Goal: Information Seeking & Learning: Learn about a topic

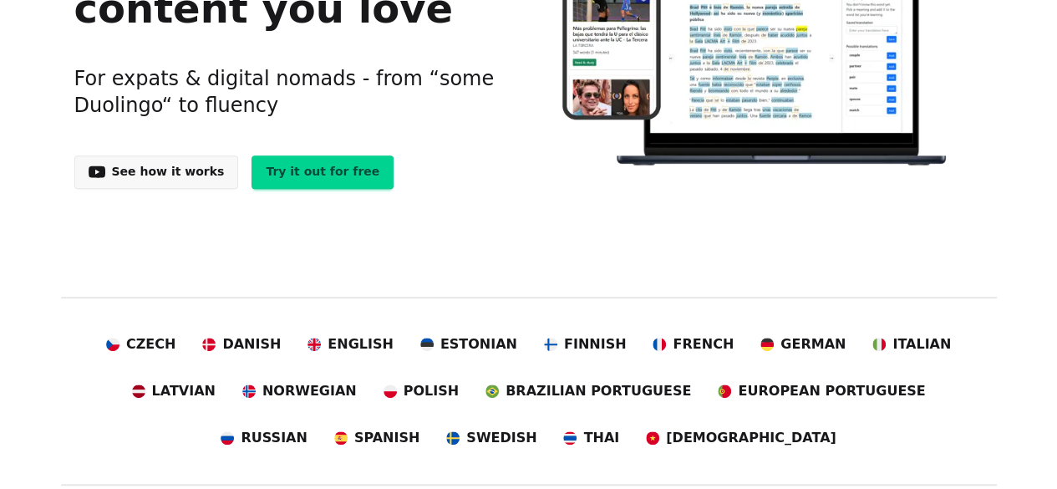
scroll to position [334, 0]
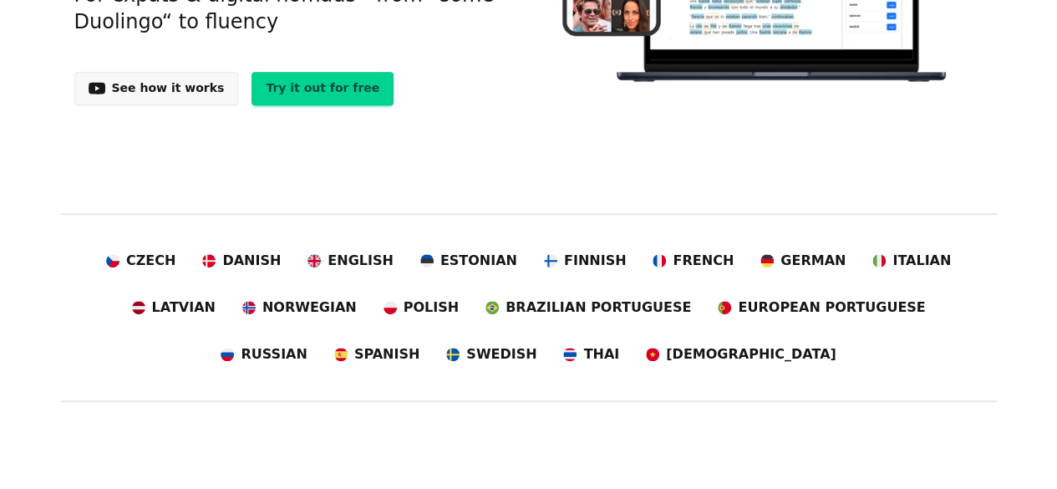
click at [506, 308] on span "Brazilian Portuguese" at bounding box center [599, 307] width 186 height 20
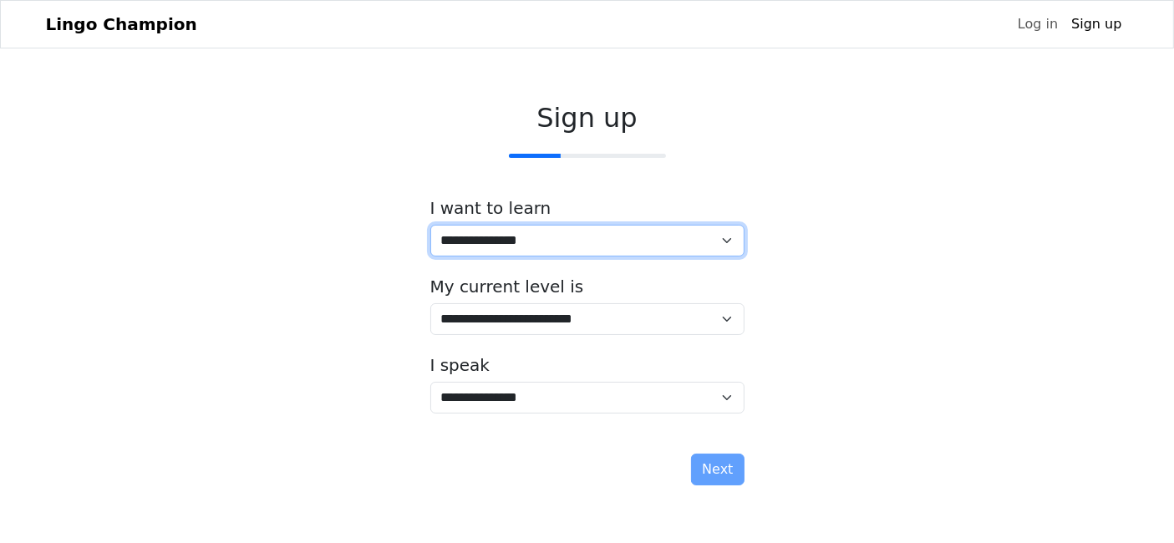
click at [594, 240] on select "**********" at bounding box center [587, 241] width 314 height 32
select select "**"
click at [430, 225] on select "**********" at bounding box center [587, 241] width 314 height 32
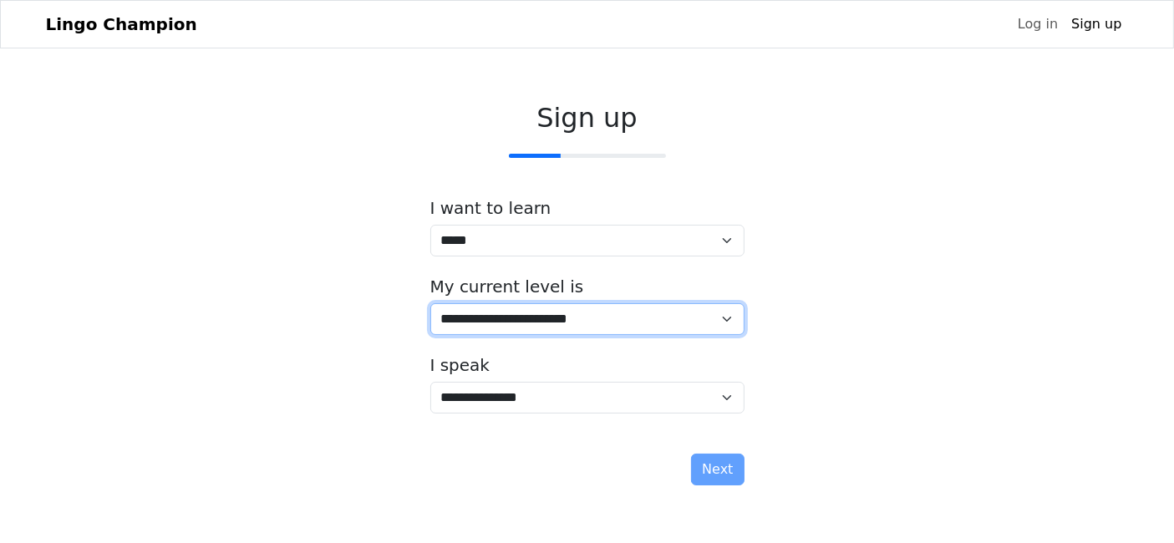
click at [541, 325] on select "**********" at bounding box center [587, 319] width 314 height 32
select select "*"
click at [430, 303] on select "**********" at bounding box center [587, 319] width 314 height 32
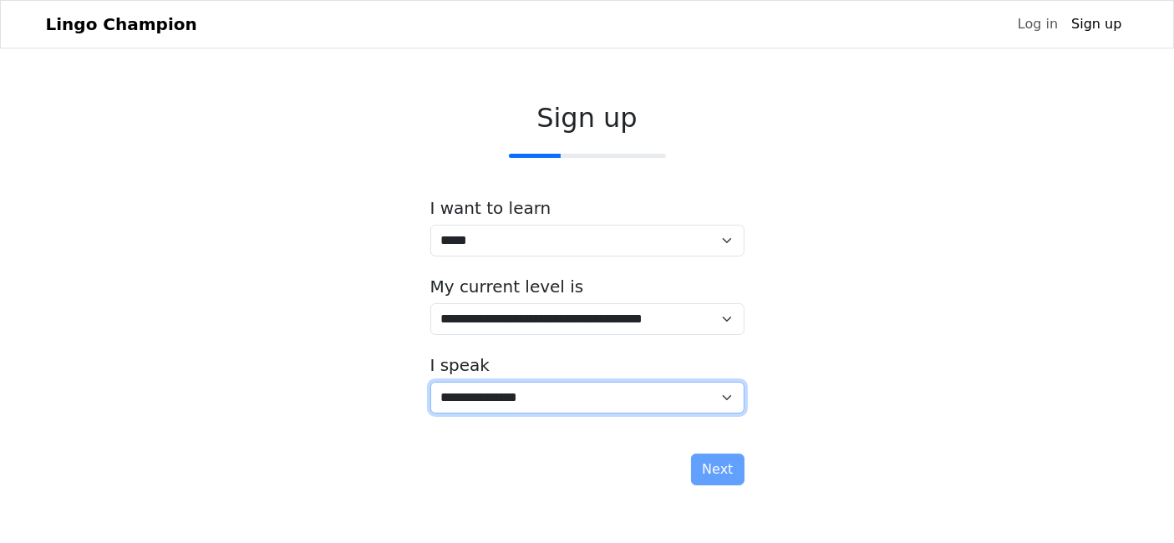
click at [507, 394] on select "**********" at bounding box center [587, 398] width 314 height 32
select select "*****"
click at [430, 382] on select "**********" at bounding box center [587, 398] width 314 height 32
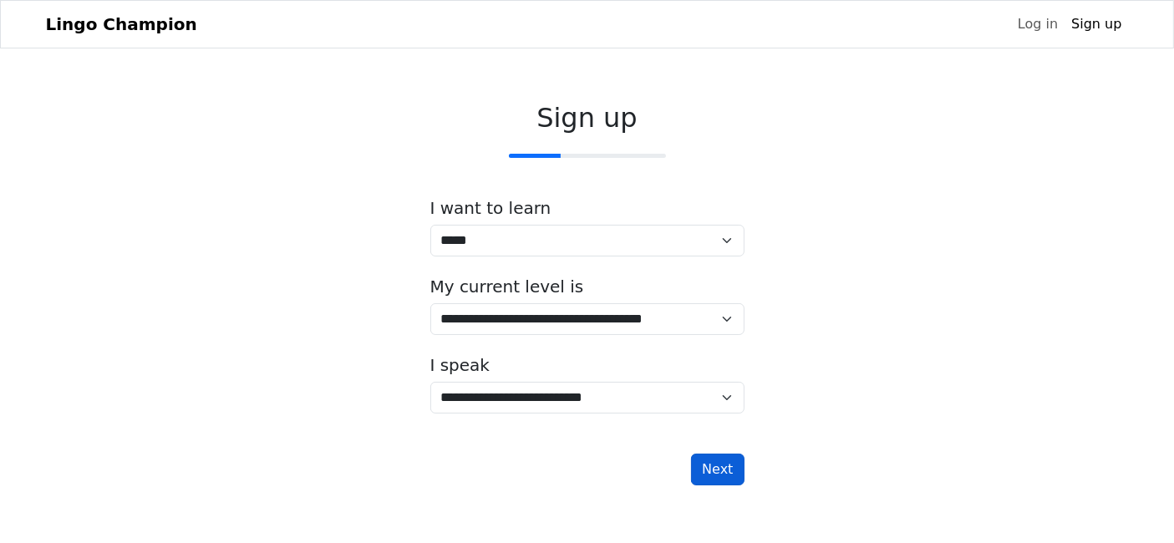
click at [704, 466] on button "Next" at bounding box center [717, 470] width 53 height 32
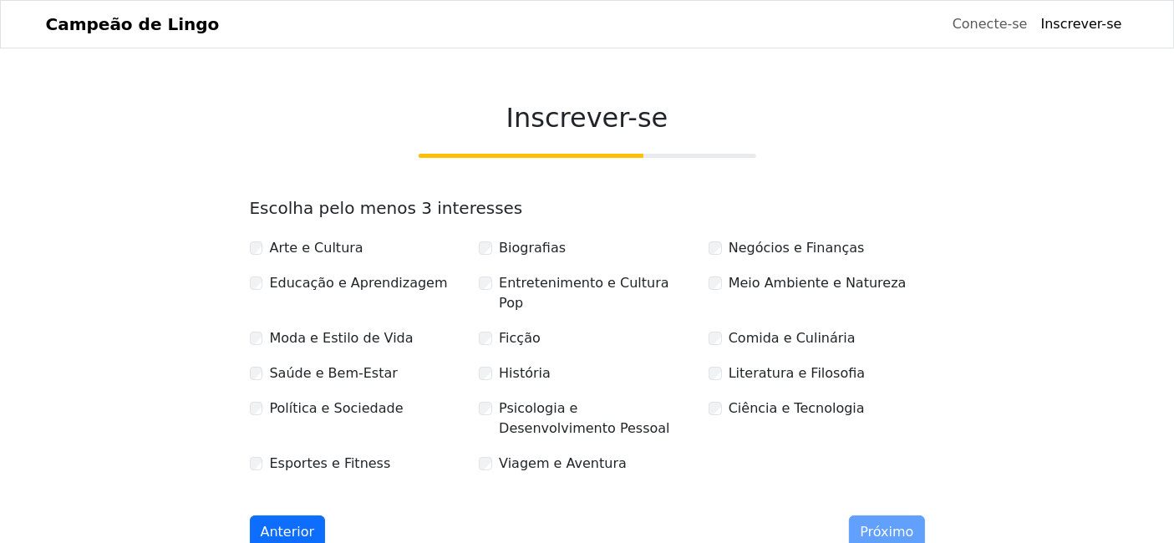
scroll to position [93, 0]
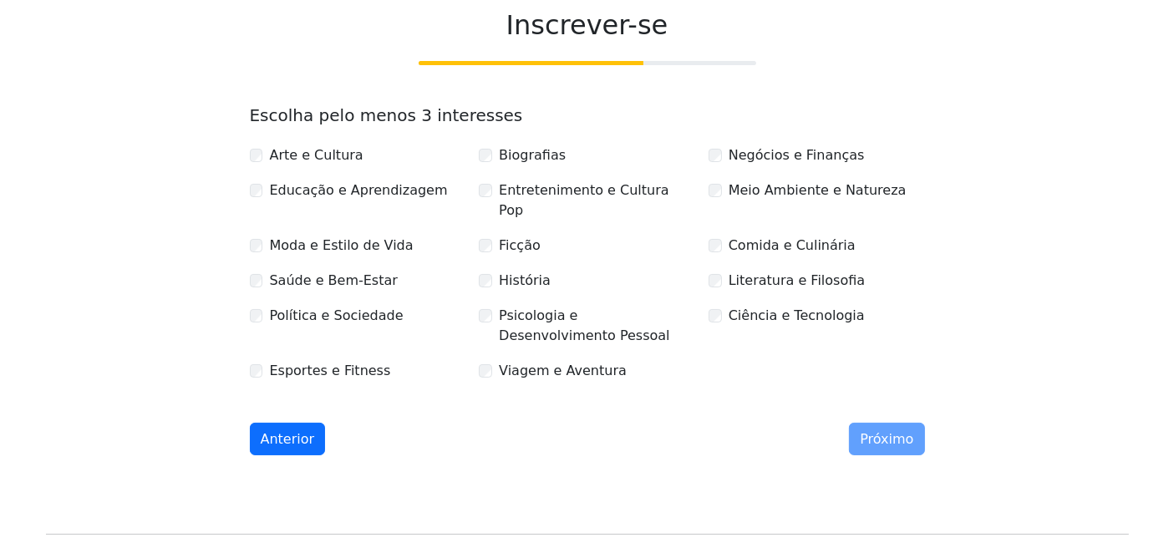
click at [557, 363] on font "Viagem e Aventura" at bounding box center [563, 371] width 128 height 16
click at [519, 237] on font "Ficção" at bounding box center [520, 245] width 42 height 16
click at [554, 205] on div "Arte e Cultura Biografias Negócios e Finanças Educação e Aprendizagem Entreteni…" at bounding box center [587, 257] width 689 height 251
click at [560, 185] on font "Entretenimento e Cultura Pop" at bounding box center [584, 200] width 170 height 36
click at [876, 431] on font "Próximo" at bounding box center [886, 439] width 53 height 16
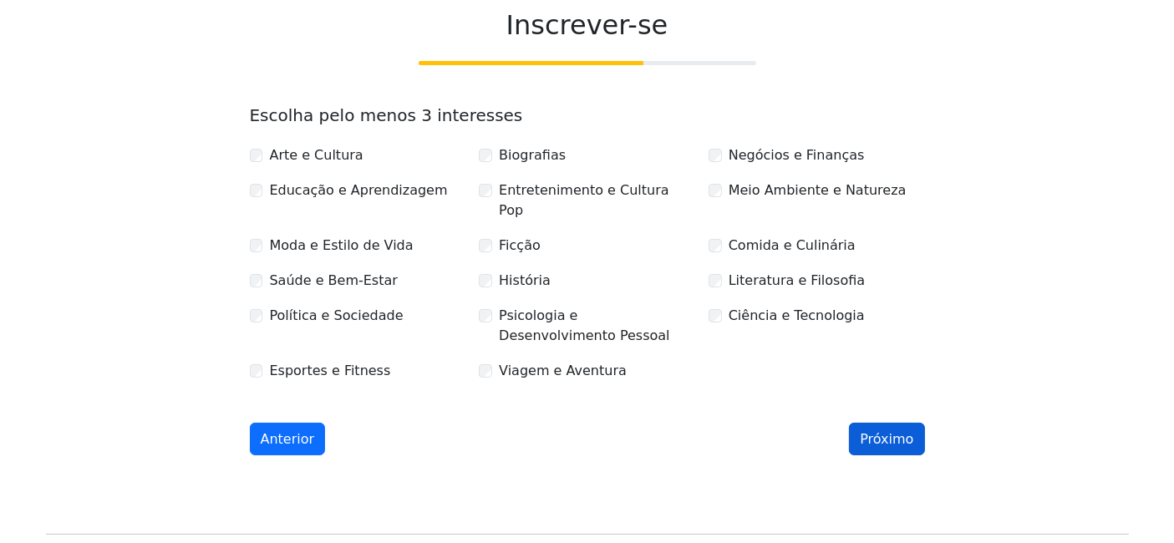
scroll to position [30, 0]
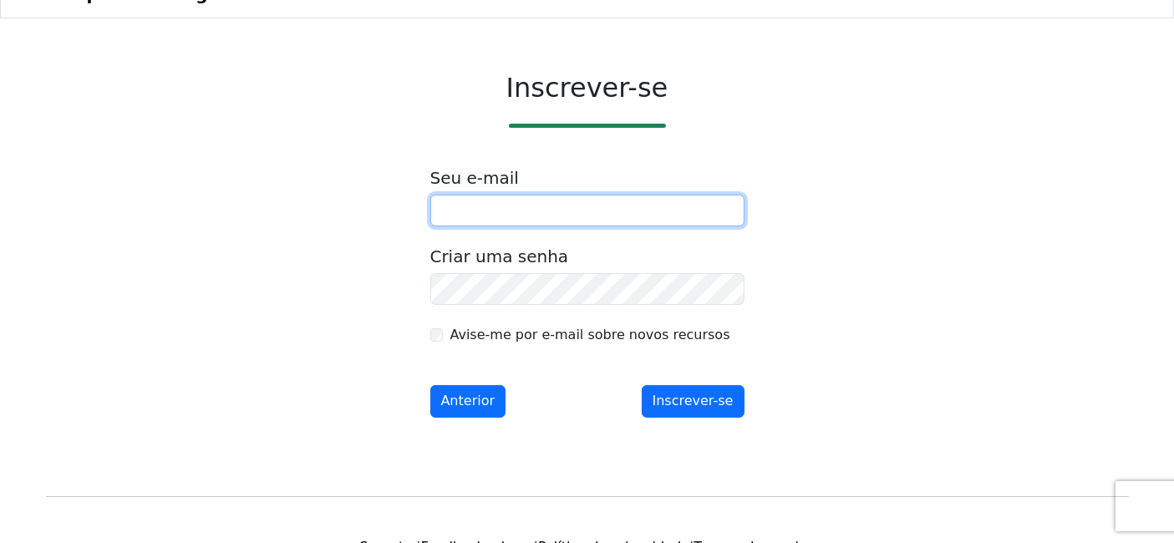
click at [503, 216] on input "email" at bounding box center [587, 211] width 314 height 32
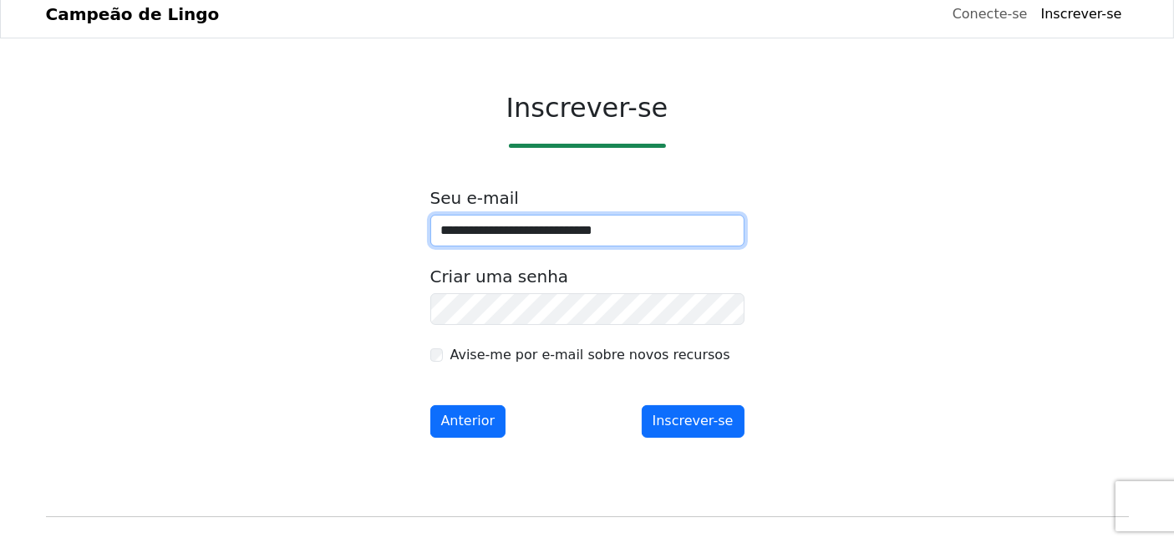
scroll to position [0, 0]
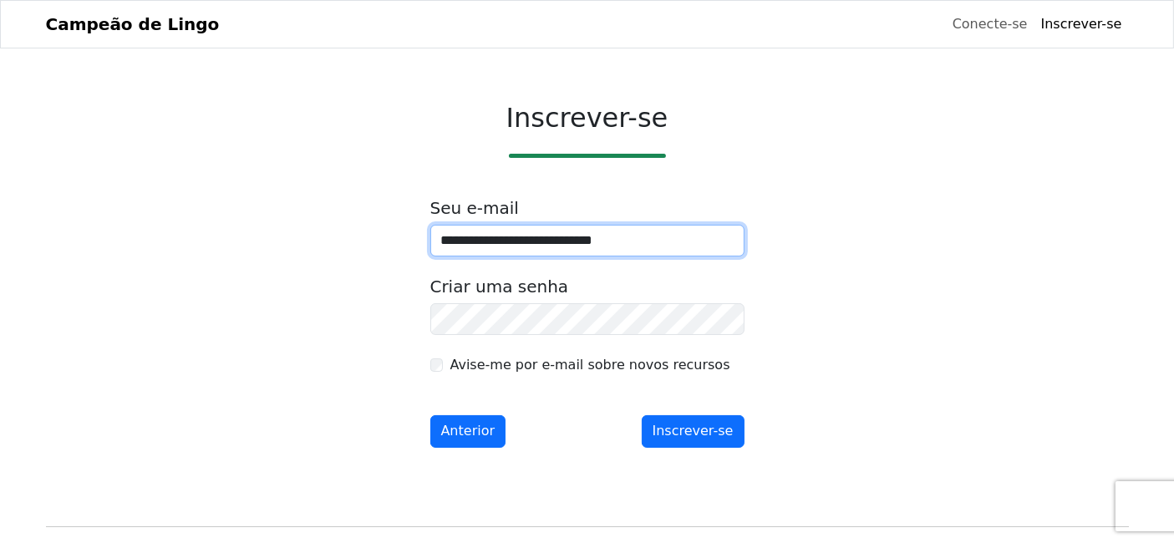
type input "**********"
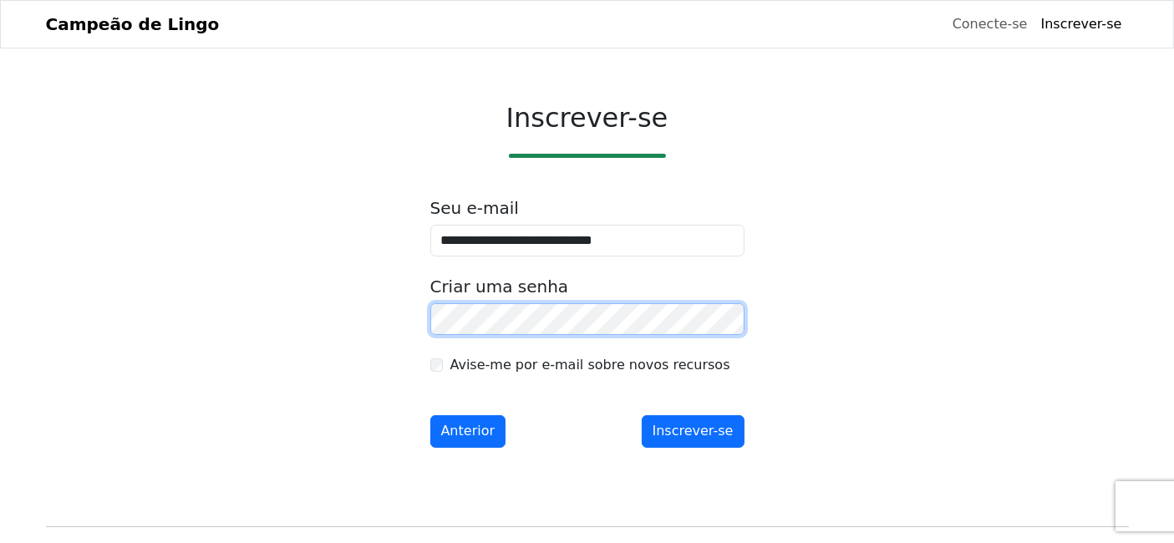
click at [642, 415] on button "Inscrever-se" at bounding box center [693, 431] width 103 height 33
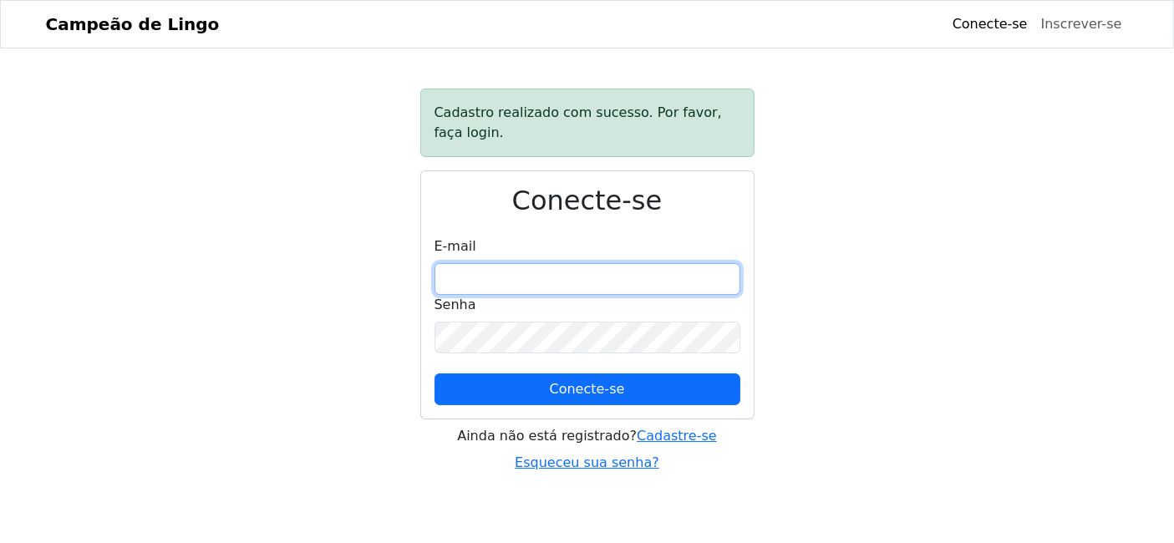
click at [563, 277] on input "email" at bounding box center [588, 279] width 306 height 32
click at [623, 281] on input "**********" at bounding box center [588, 279] width 306 height 32
type input "**********"
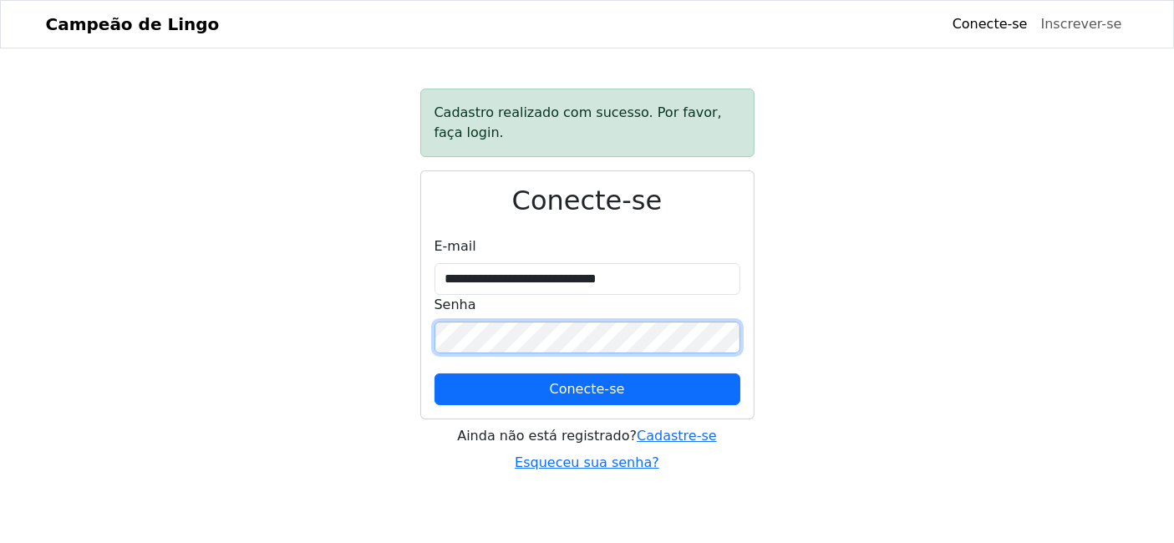
click at [435, 374] on button "Conecte-se" at bounding box center [588, 390] width 306 height 32
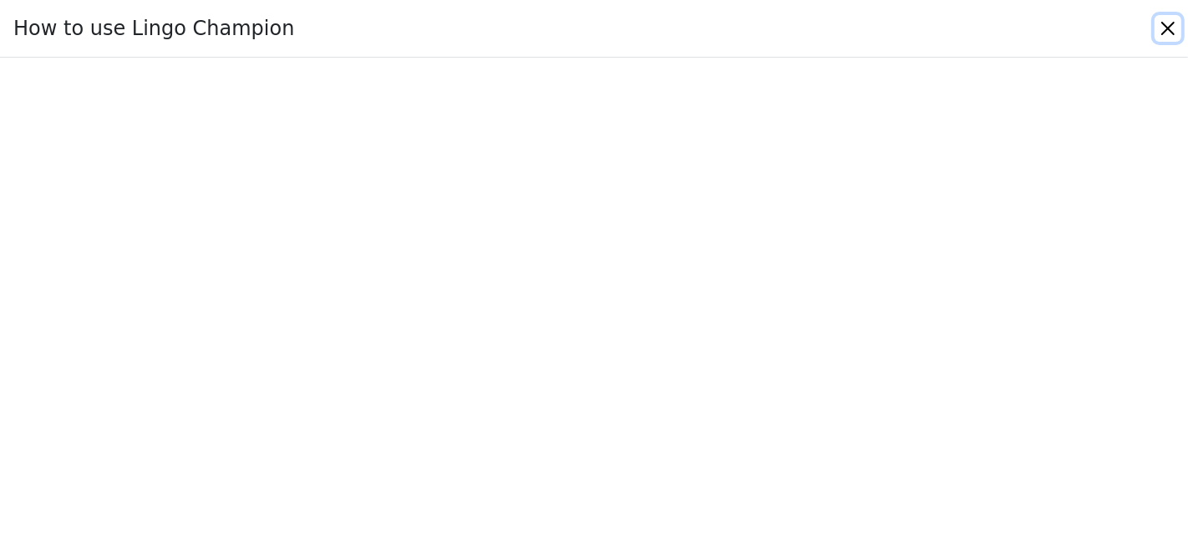
click at [1069, 30] on button "Close" at bounding box center [1168, 28] width 27 height 27
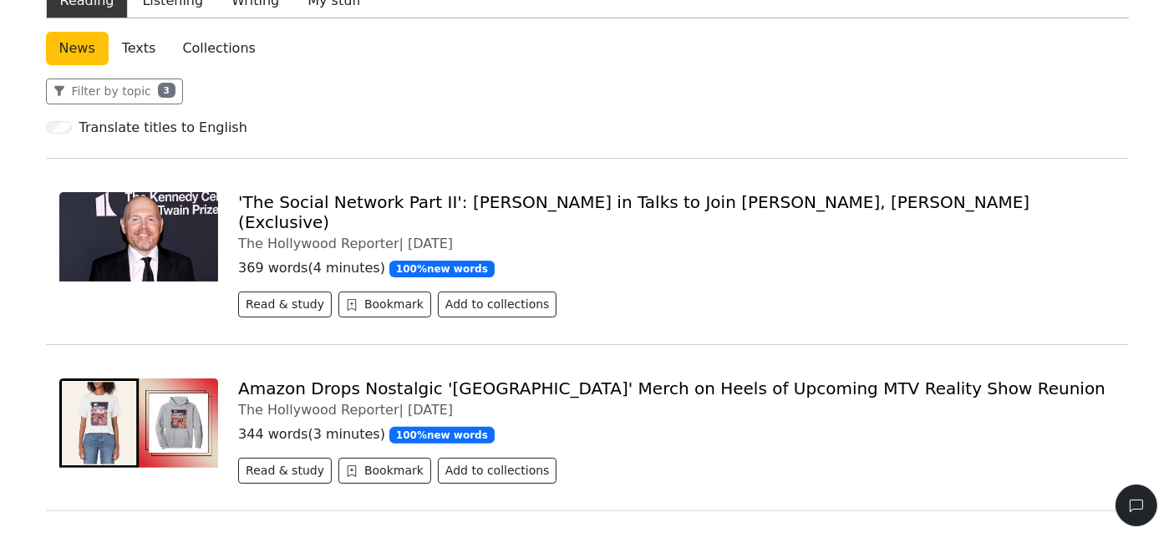
scroll to position [93, 0]
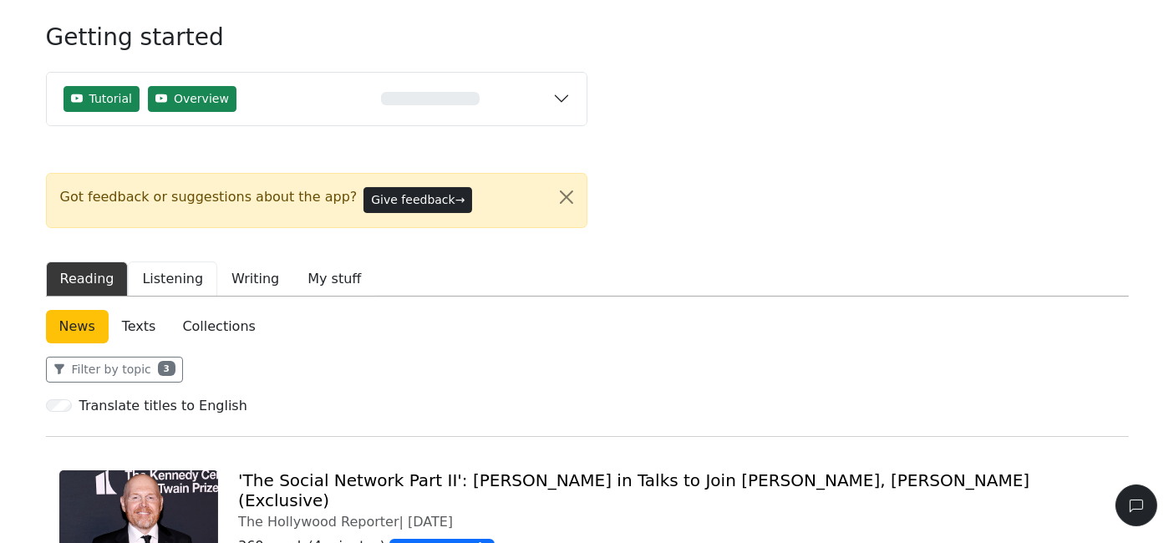
click at [125, 328] on link "Texts" at bounding box center [139, 326] width 61 height 33
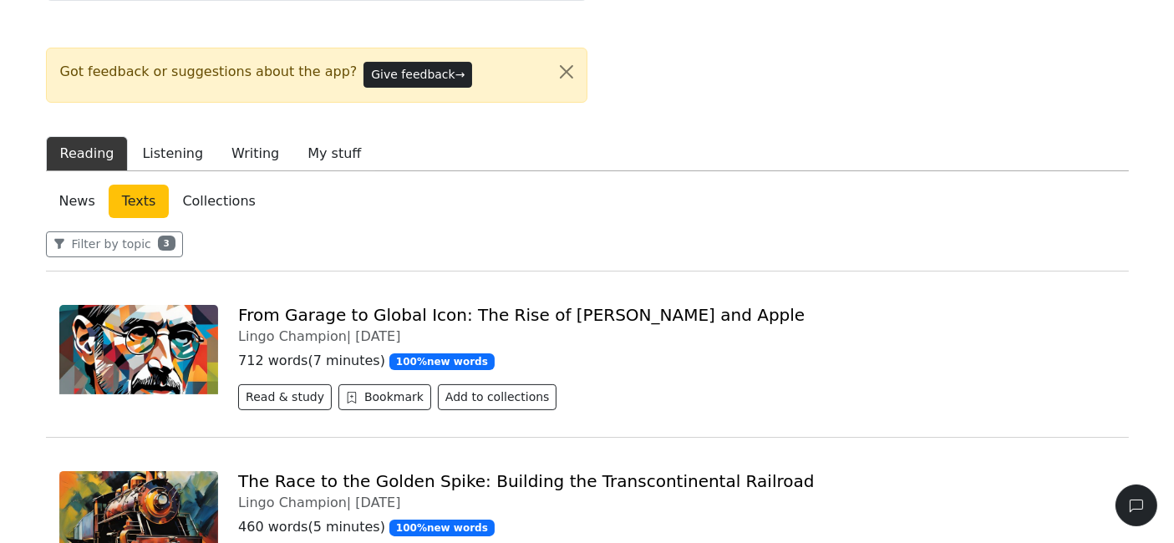
scroll to position [165, 0]
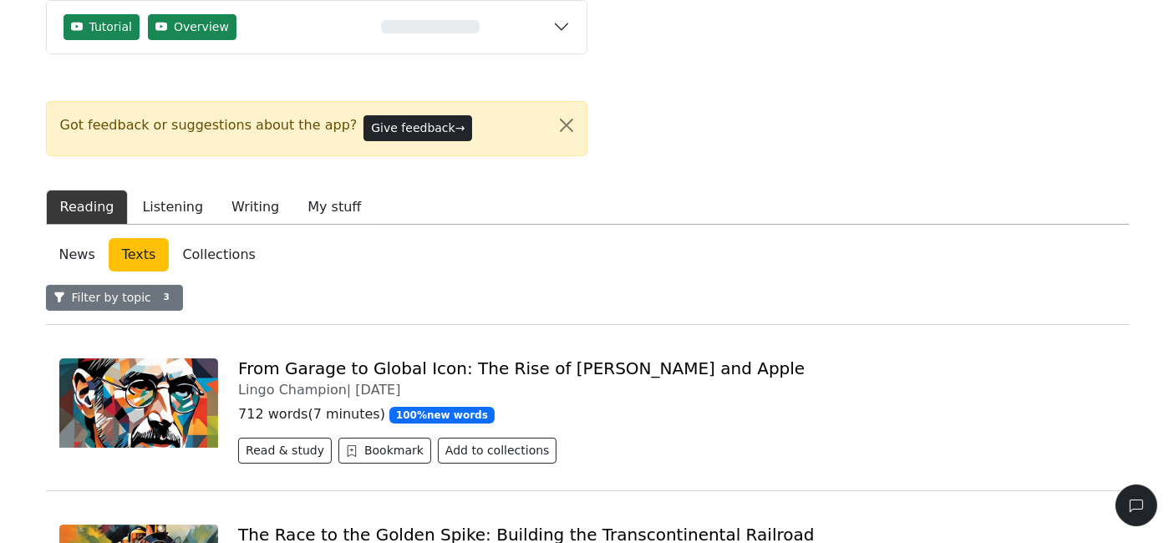
click at [158, 286] on button "Filter by topic 3" at bounding box center [114, 298] width 137 height 26
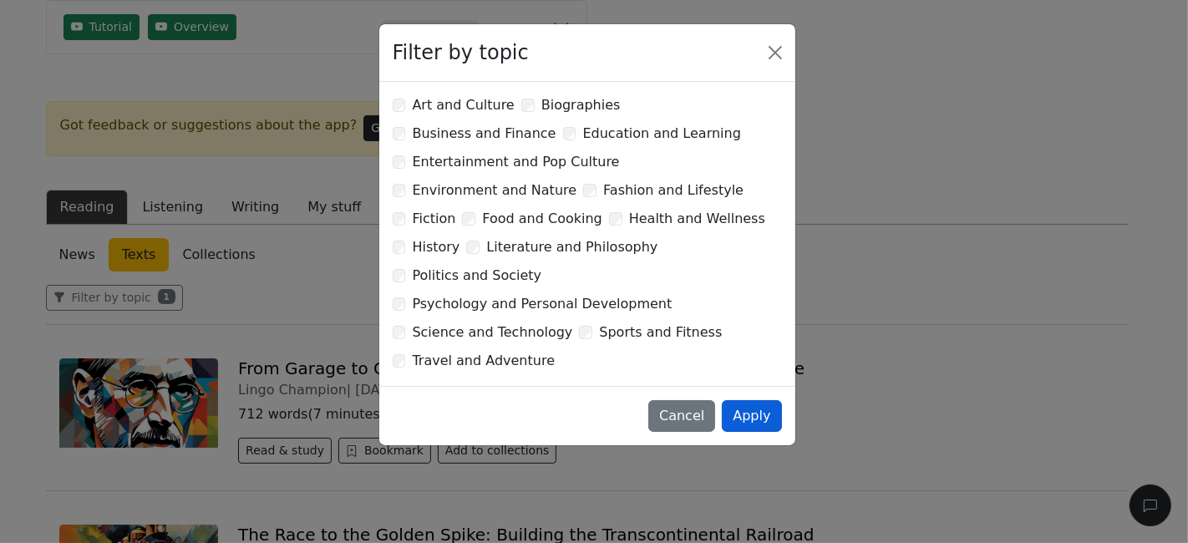
click at [752, 400] on button "Apply" at bounding box center [751, 416] width 59 height 32
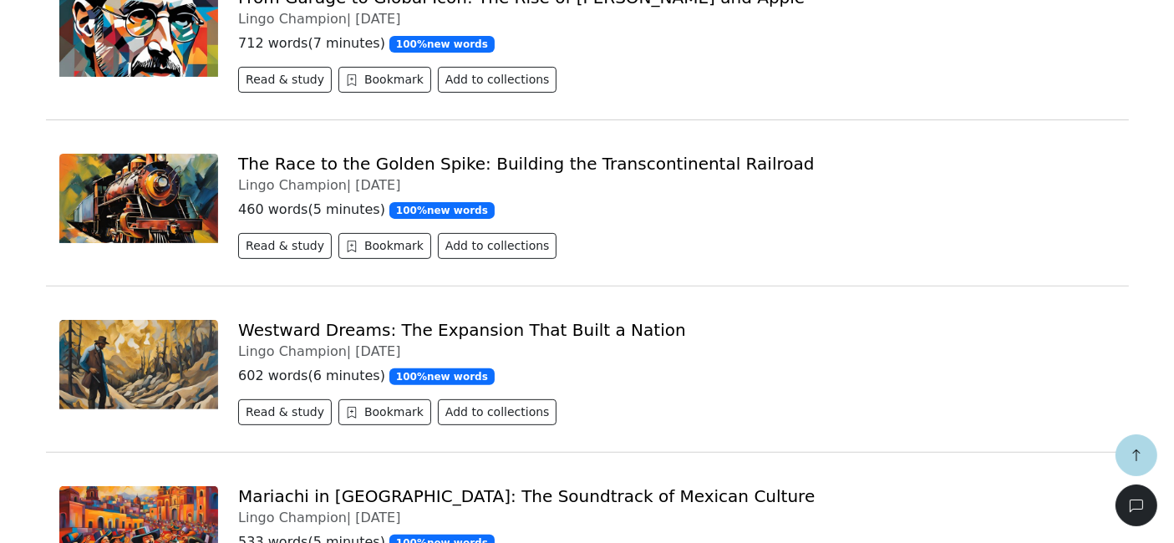
scroll to position [257, 0]
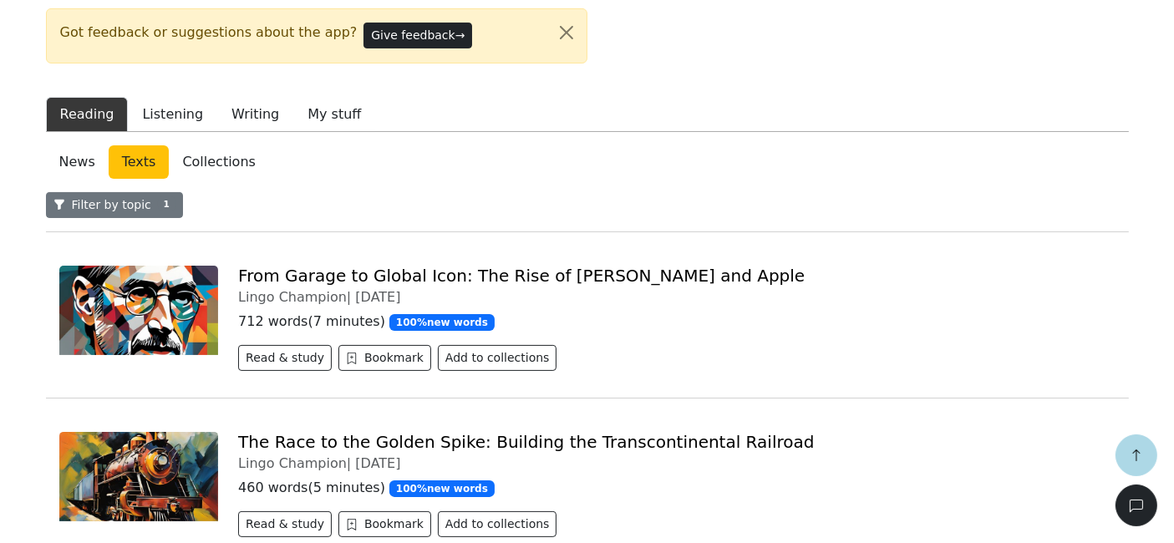
click at [133, 202] on button "Filter by topic 1" at bounding box center [114, 205] width 137 height 26
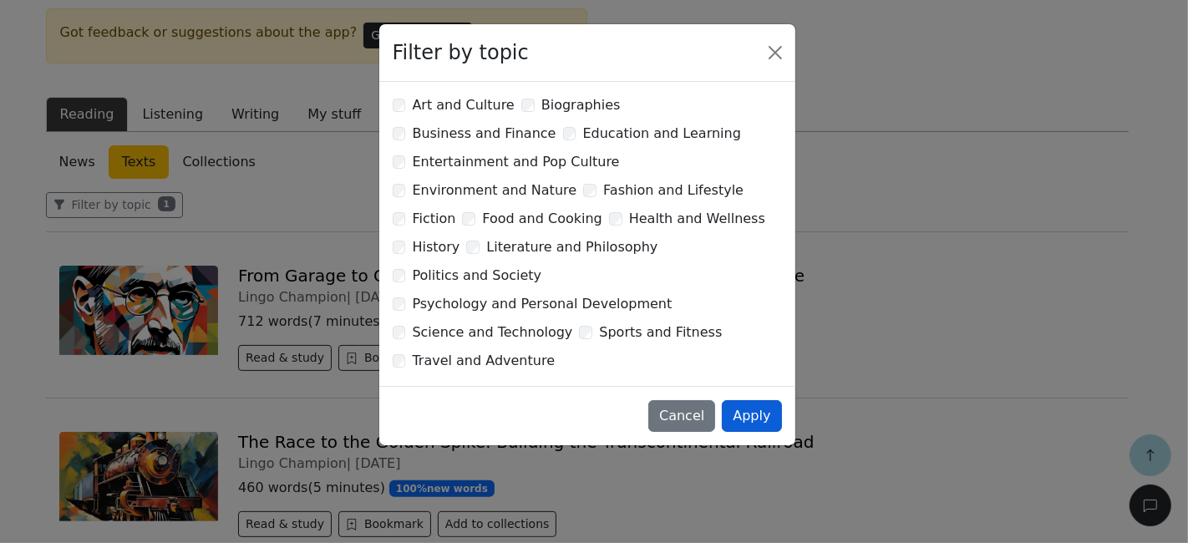
click at [781, 386] on div "Cancel Apply" at bounding box center [587, 415] width 416 height 59
click at [752, 400] on button "Apply" at bounding box center [751, 416] width 59 height 32
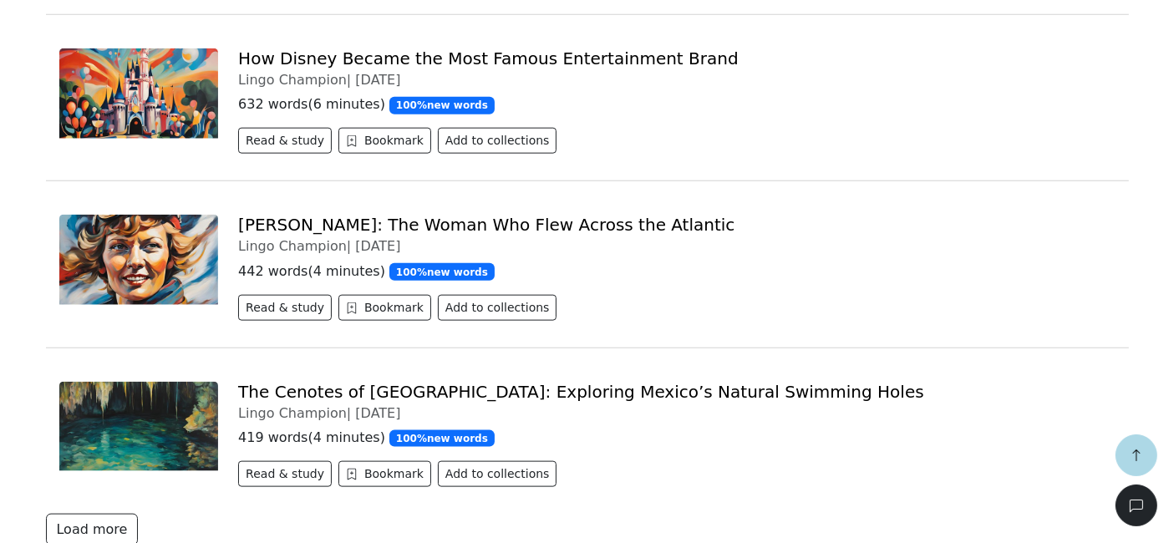
scroll to position [2021, 0]
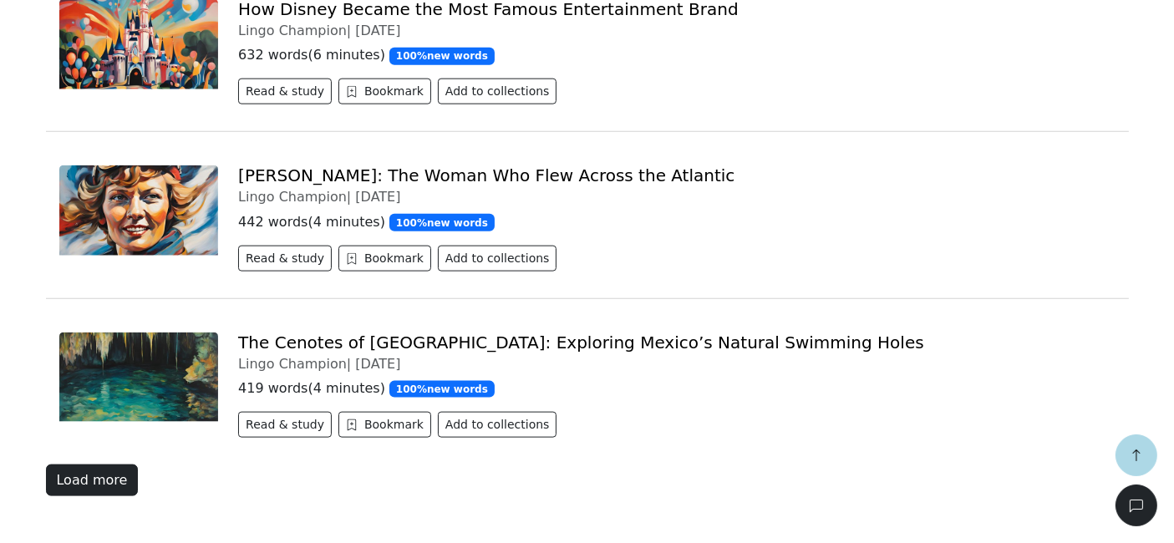
click at [116, 476] on button "Load more" at bounding box center [92, 481] width 93 height 32
click at [104, 468] on button "Load more" at bounding box center [92, 481] width 93 height 32
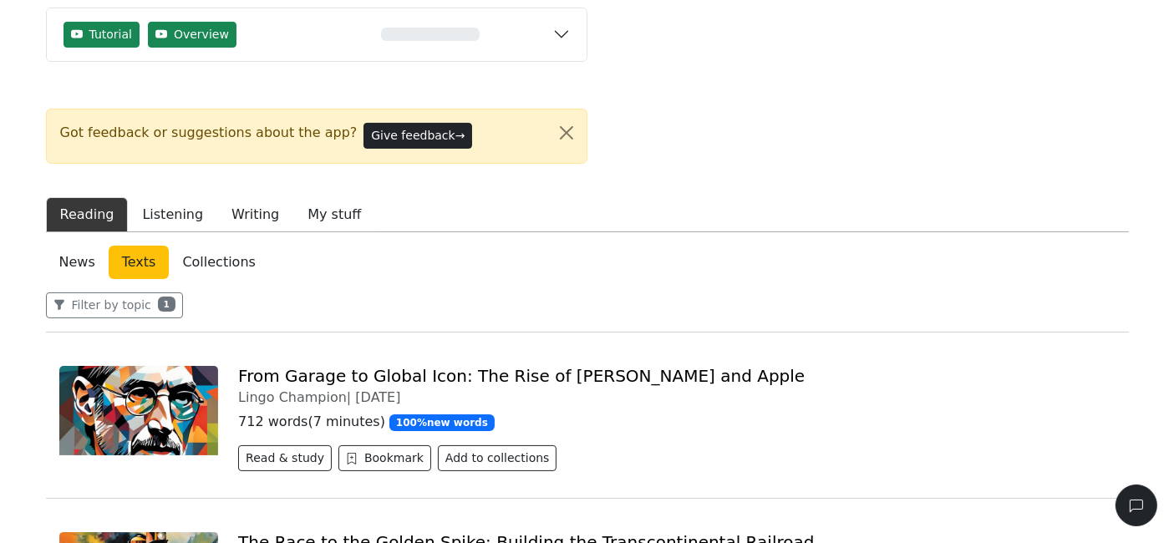
scroll to position [186, 0]
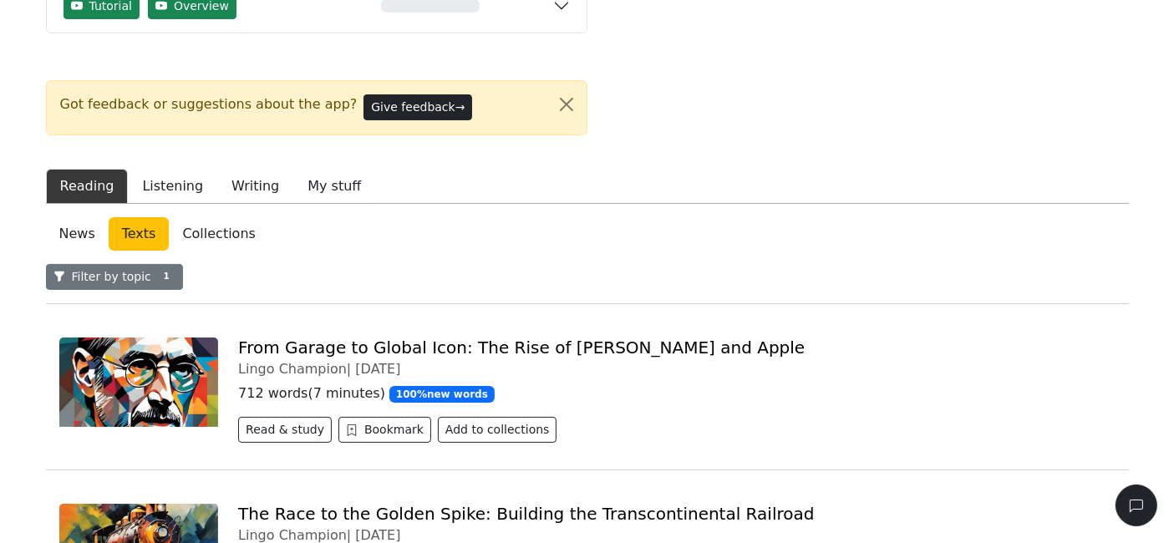
click at [150, 265] on button "Filter by topic 1" at bounding box center [114, 277] width 137 height 26
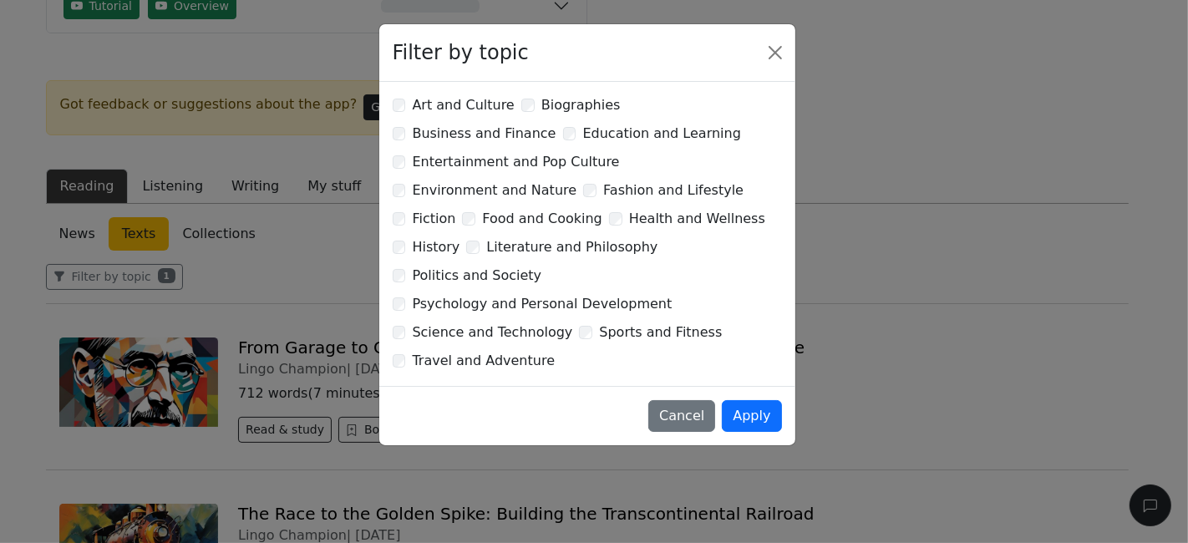
click at [246, 263] on div "Filter by topic Art and Culture Biographies Business and Finance Education and …" at bounding box center [594, 271] width 1188 height 543
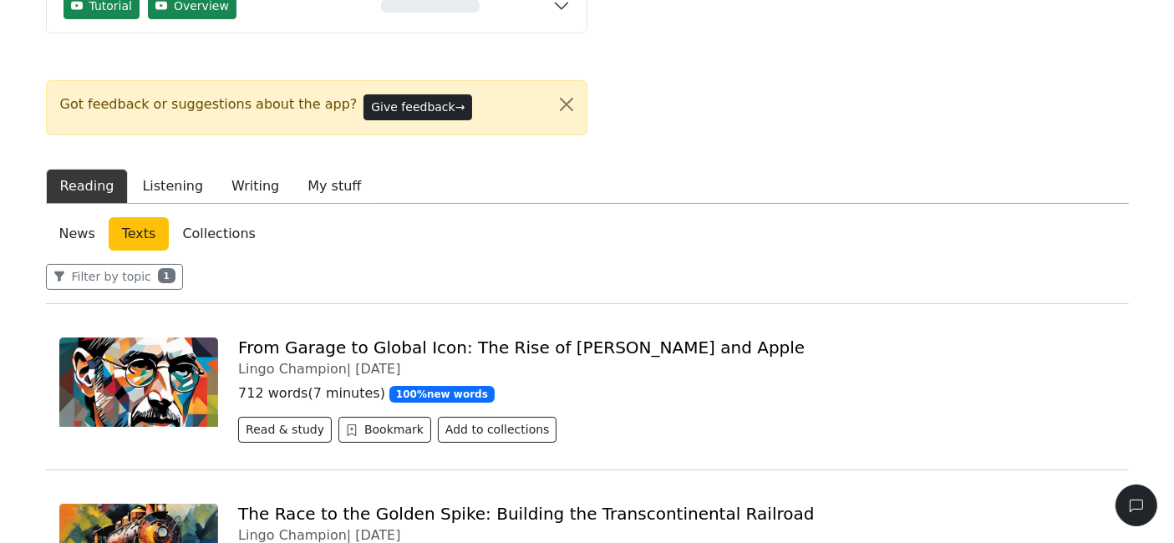
click at [94, 244] on link "News" at bounding box center [77, 233] width 63 height 33
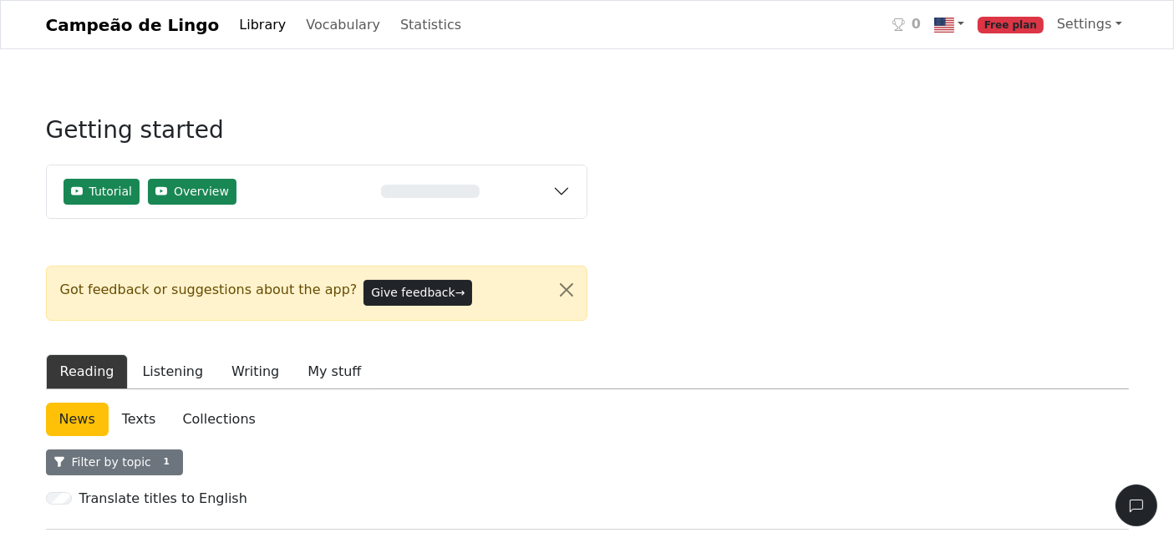
click at [124, 455] on button "Filter by topic 1" at bounding box center [114, 463] width 137 height 26
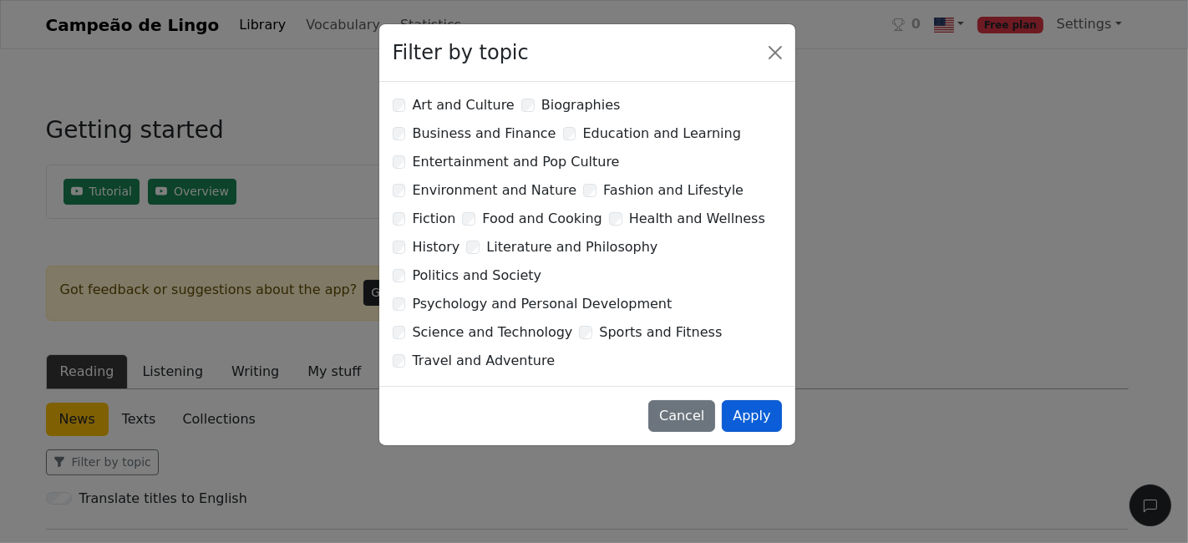
click at [734, 400] on button "Apply" at bounding box center [751, 416] width 59 height 32
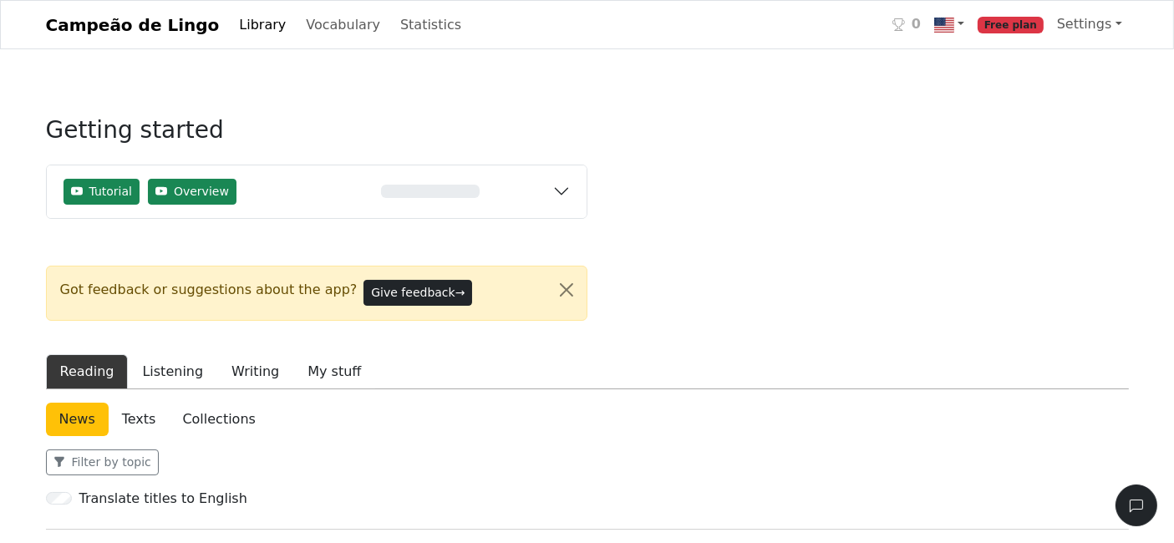
click at [238, 27] on link "Library" at bounding box center [262, 24] width 60 height 33
click at [345, 15] on link "Vocabulary" at bounding box center [343, 24] width 88 height 33
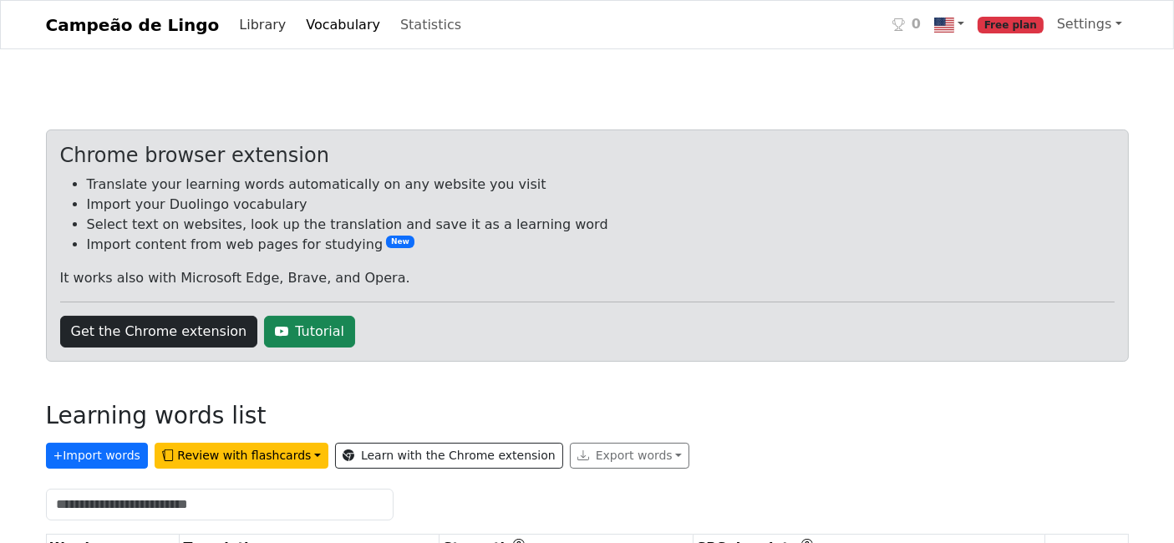
click at [232, 33] on link "Library" at bounding box center [262, 24] width 60 height 33
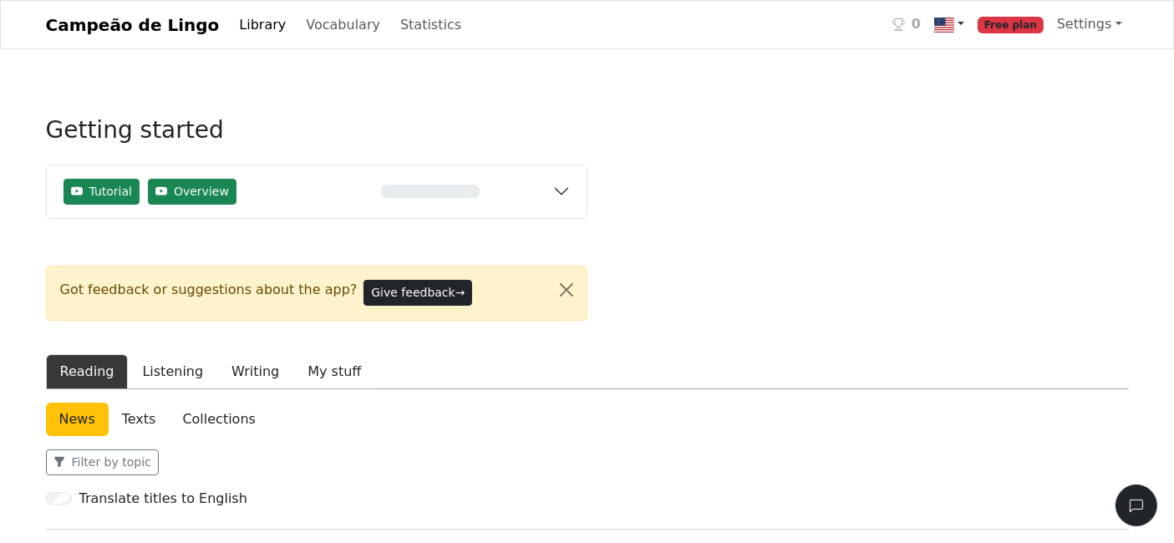
click at [954, 25] on img at bounding box center [944, 25] width 20 height 20
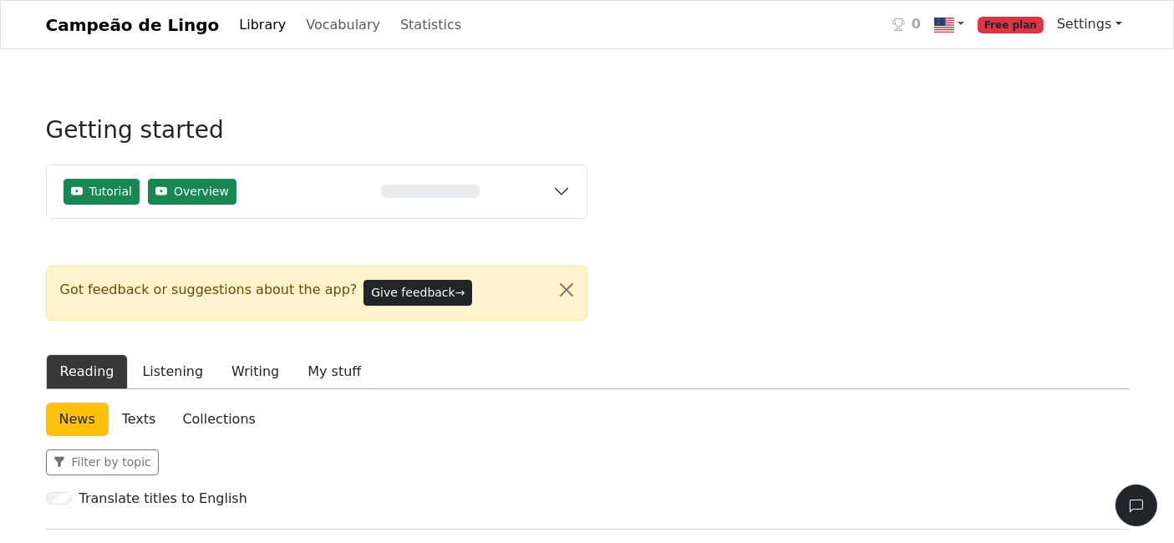
click at [1069, 23] on link "Settings" at bounding box center [1089, 24] width 79 height 33
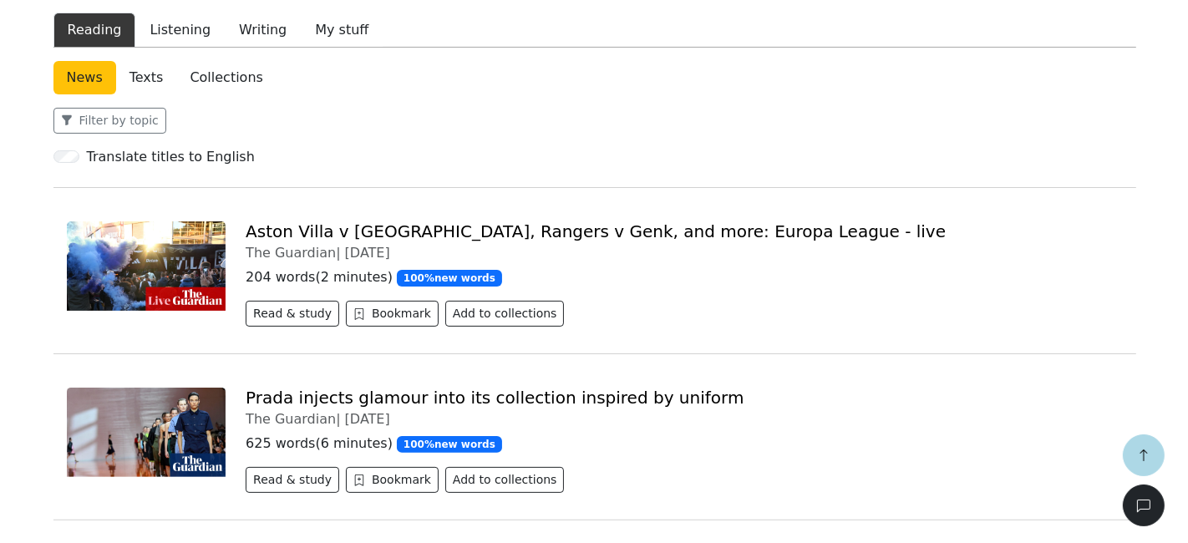
scroll to position [371, 0]
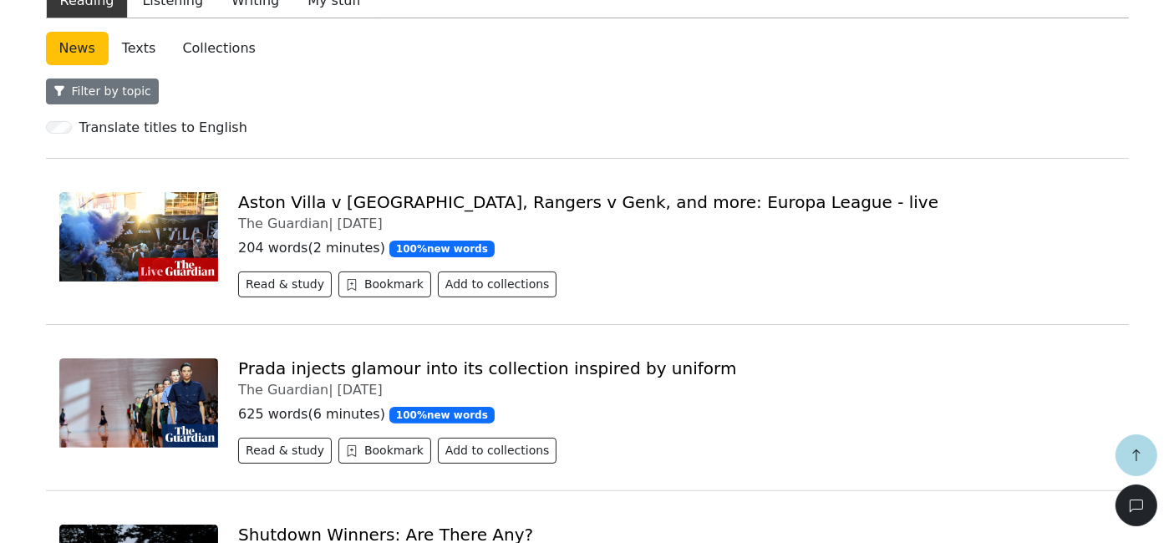
click at [121, 92] on button "Filter by topic" at bounding box center [102, 92] width 113 height 26
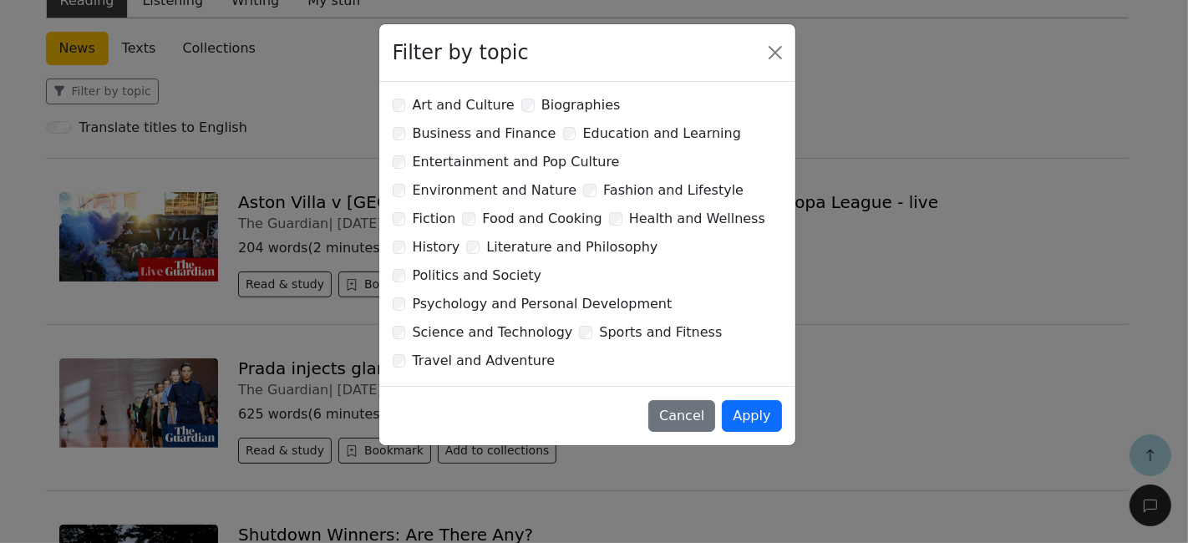
click at [465, 351] on label "Travel and Adventure" at bounding box center [484, 361] width 143 height 20
click at [735, 400] on button "Apply" at bounding box center [751, 416] width 59 height 32
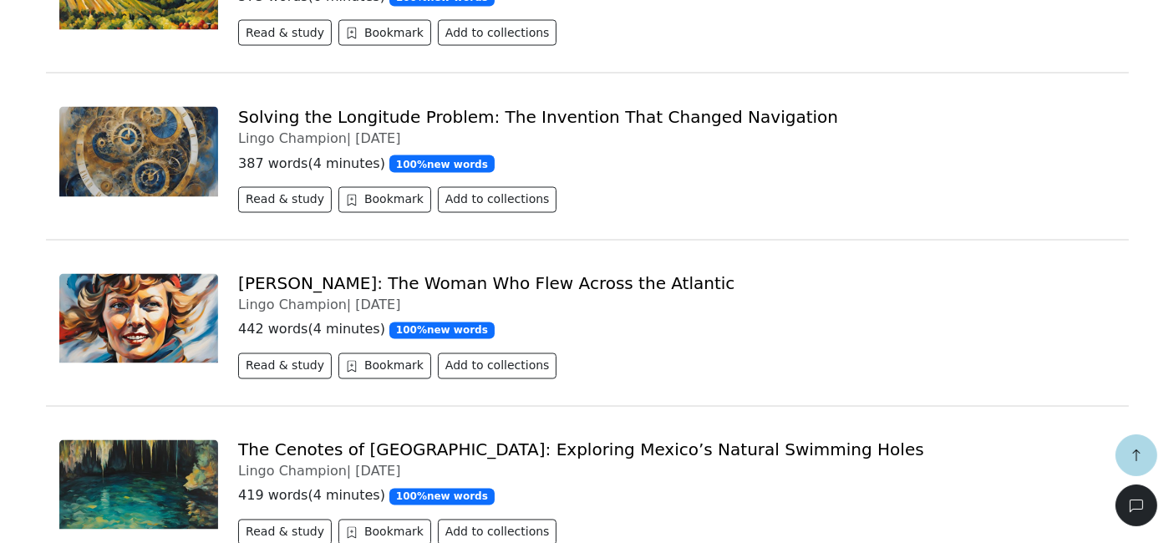
scroll to position [3057, 0]
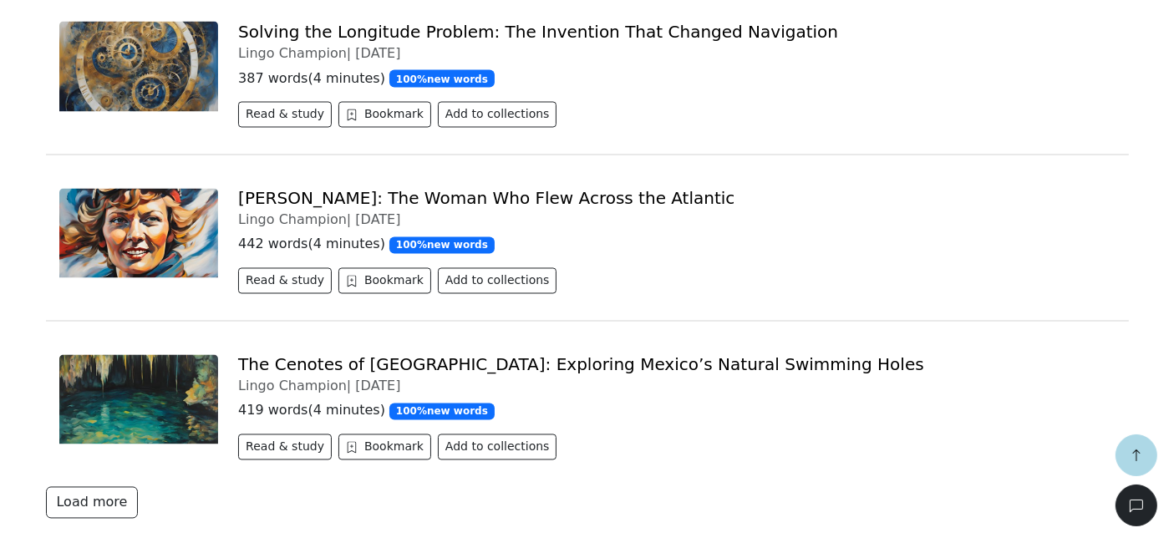
click at [122, 487] on button "Load more" at bounding box center [92, 503] width 93 height 32
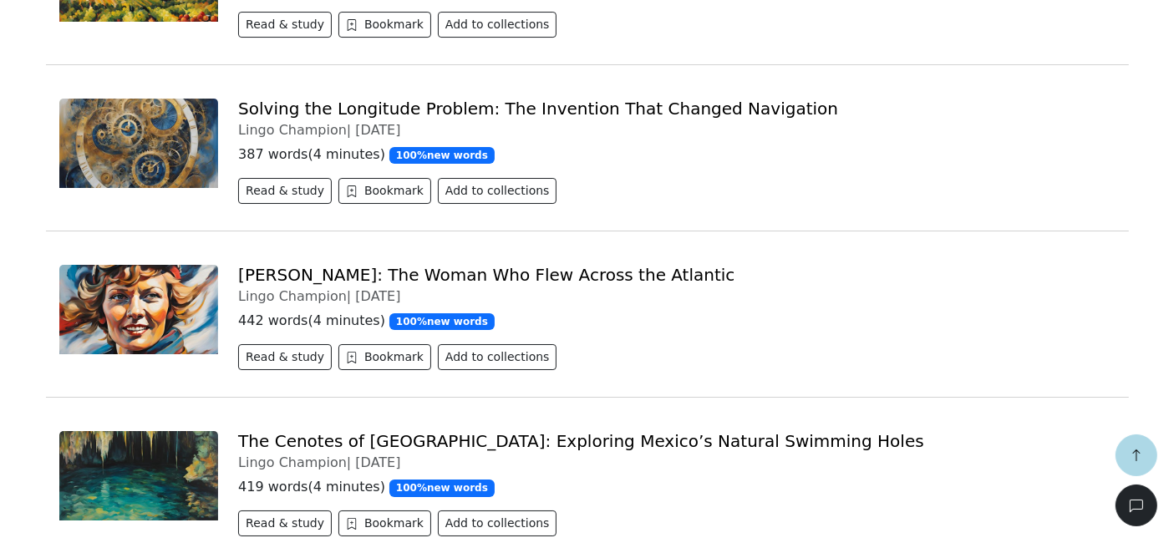
scroll to position [6046, 0]
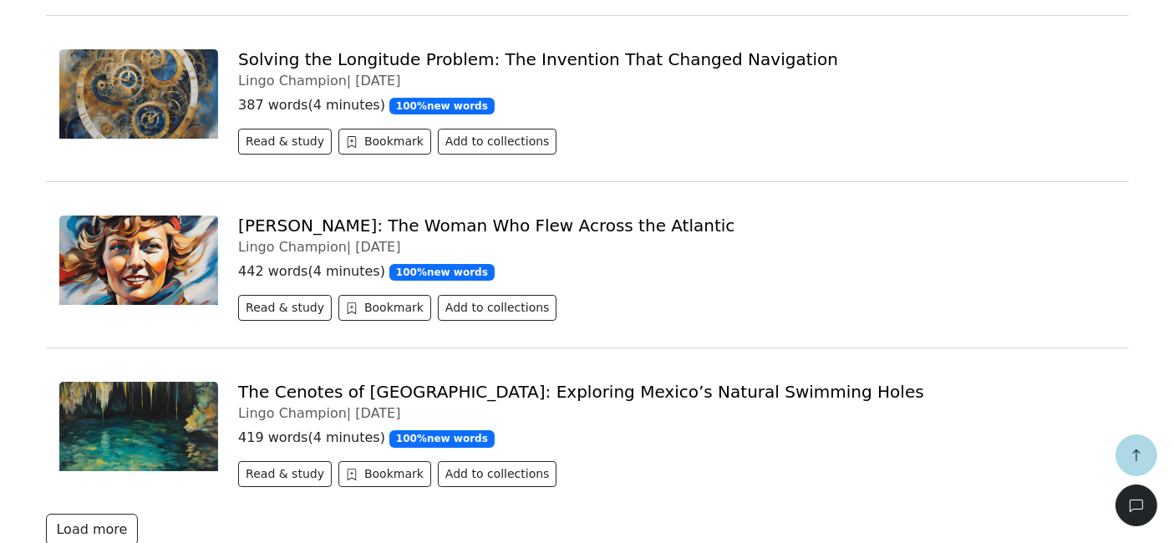
click at [125, 488] on button "Load more" at bounding box center [92, 530] width 93 height 32
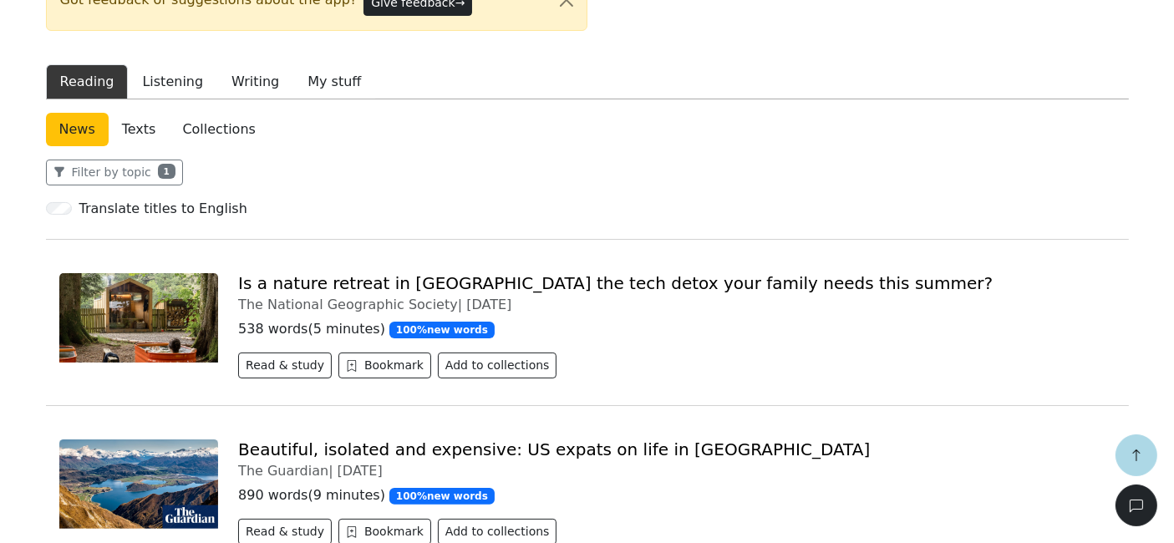
scroll to position [0, 0]
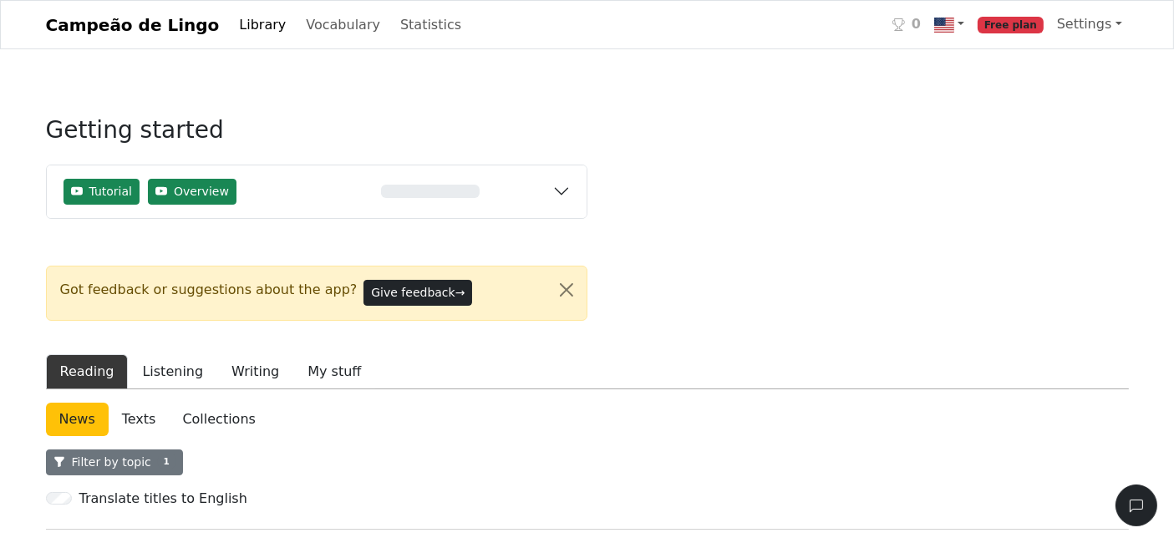
click at [121, 465] on button "Filter by topic 1" at bounding box center [114, 463] width 137 height 26
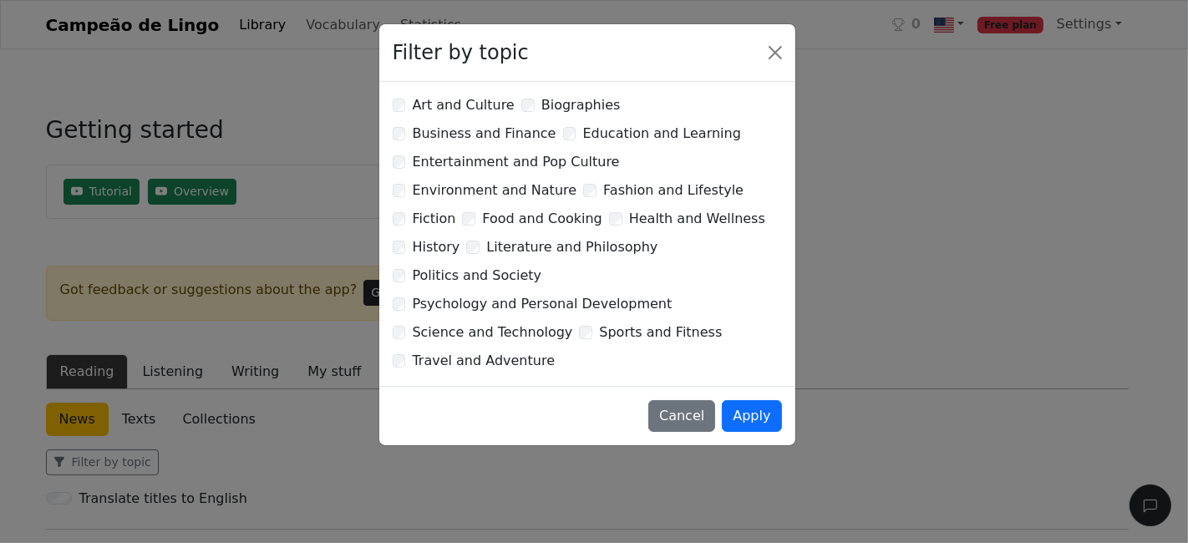
click at [589, 152] on label "Entertainment and Pop Culture" at bounding box center [516, 162] width 207 height 20
click at [761, 400] on button "Apply" at bounding box center [751, 416] width 59 height 32
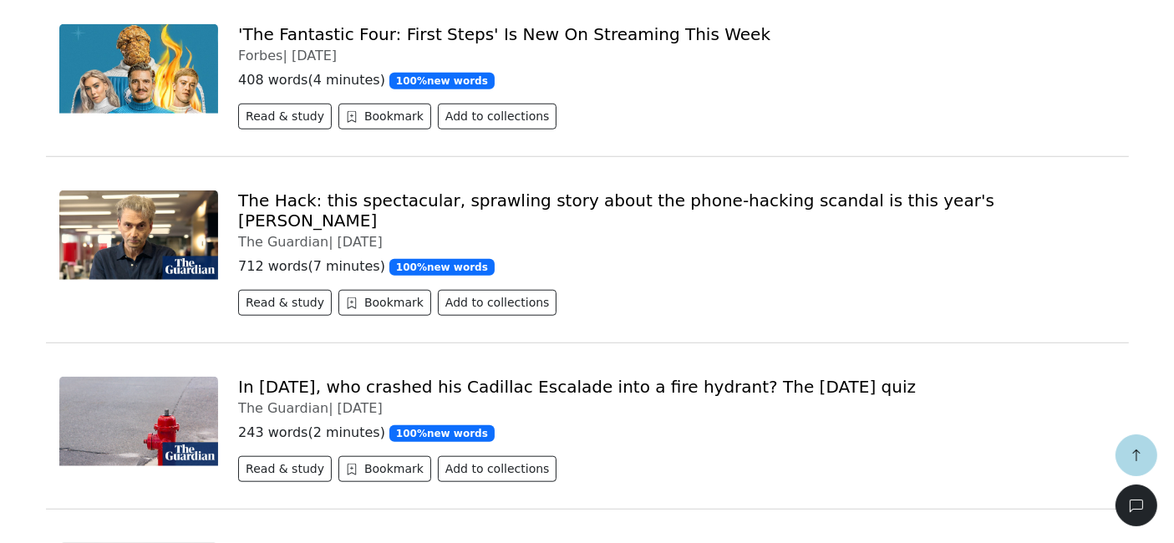
scroll to position [1554, 0]
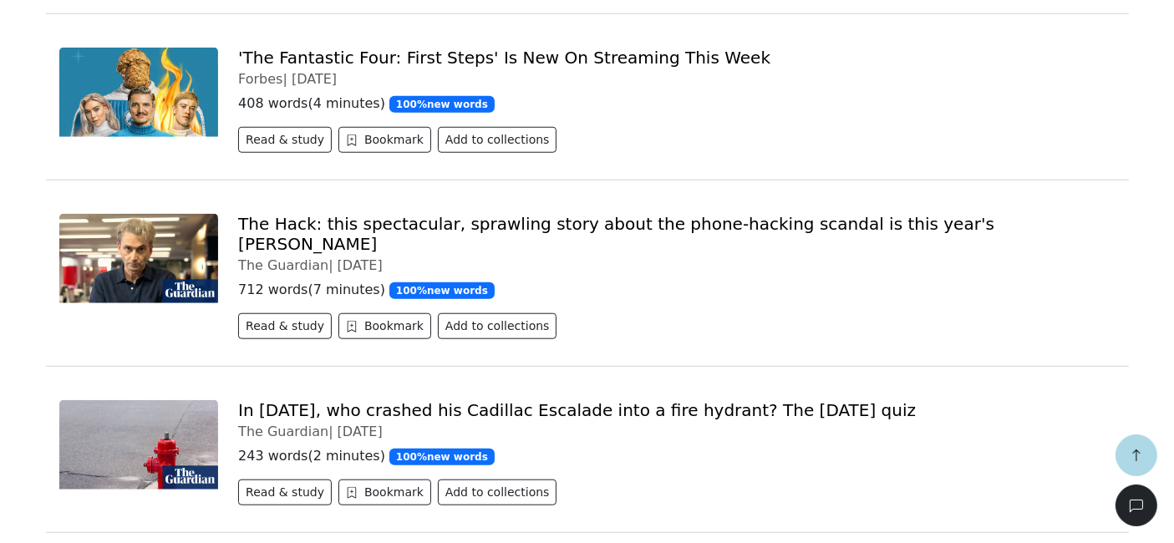
click at [288, 63] on link "'The Fantastic Four: First Steps' Is New On Streaming This Week" at bounding box center [504, 58] width 532 height 20
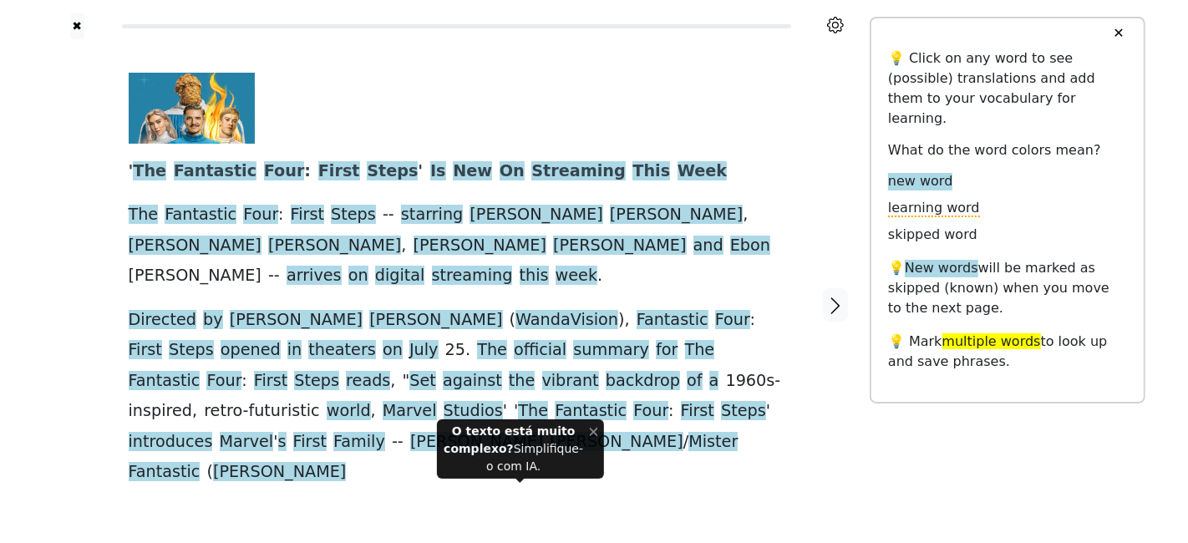
click at [1069, 28] on button "✕" at bounding box center [1118, 33] width 31 height 30
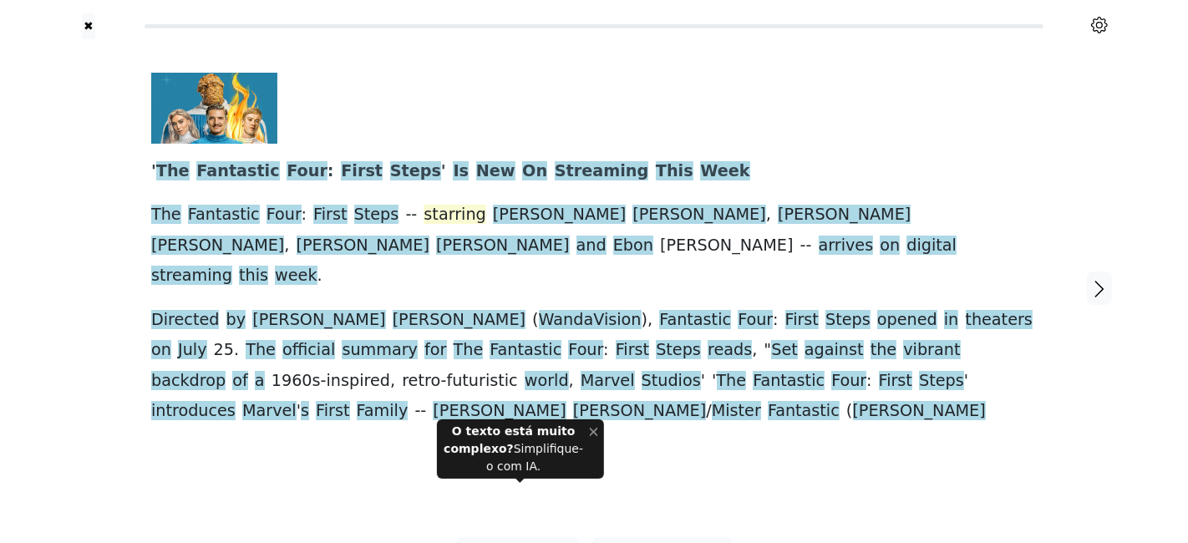
click at [439, 218] on span "starring" at bounding box center [455, 215] width 62 height 21
click at [436, 218] on span "starring" at bounding box center [455, 215] width 62 height 21
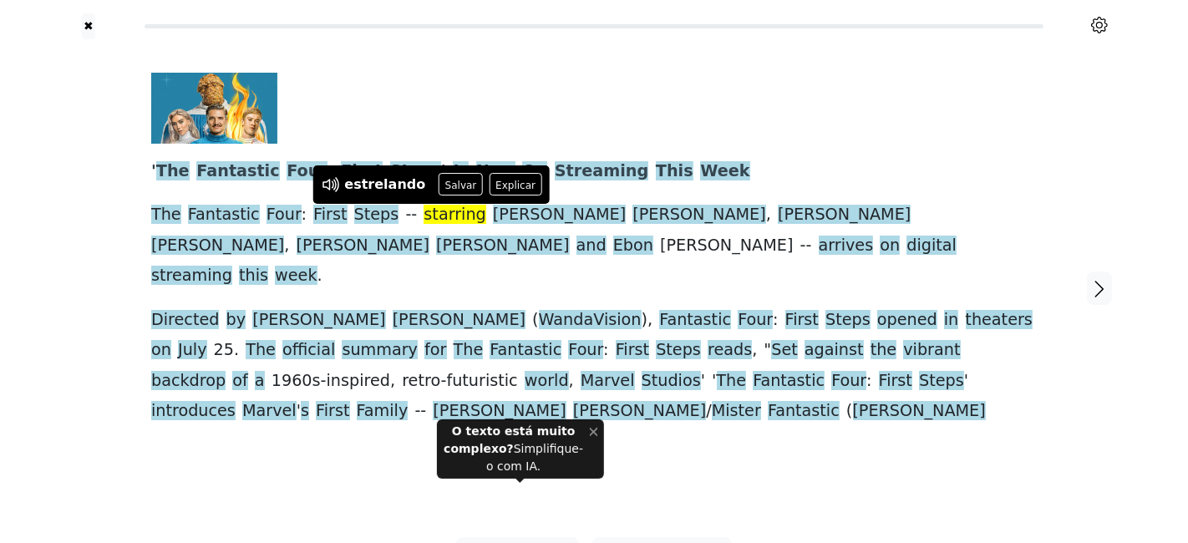
click at [424, 218] on span "starring" at bounding box center [455, 215] width 62 height 21
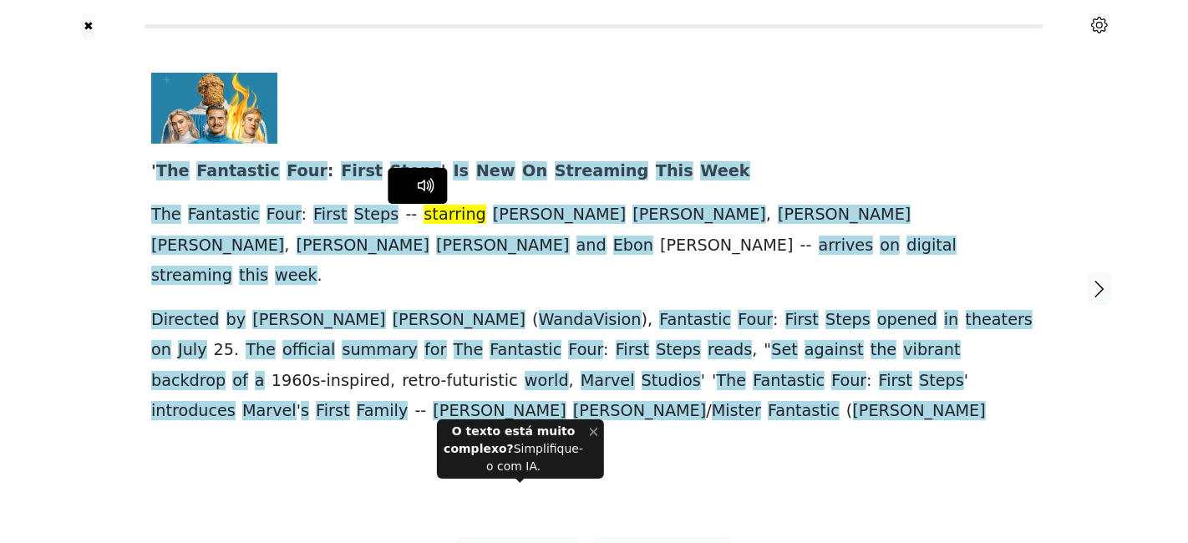
click at [424, 216] on span "starring" at bounding box center [455, 215] width 62 height 21
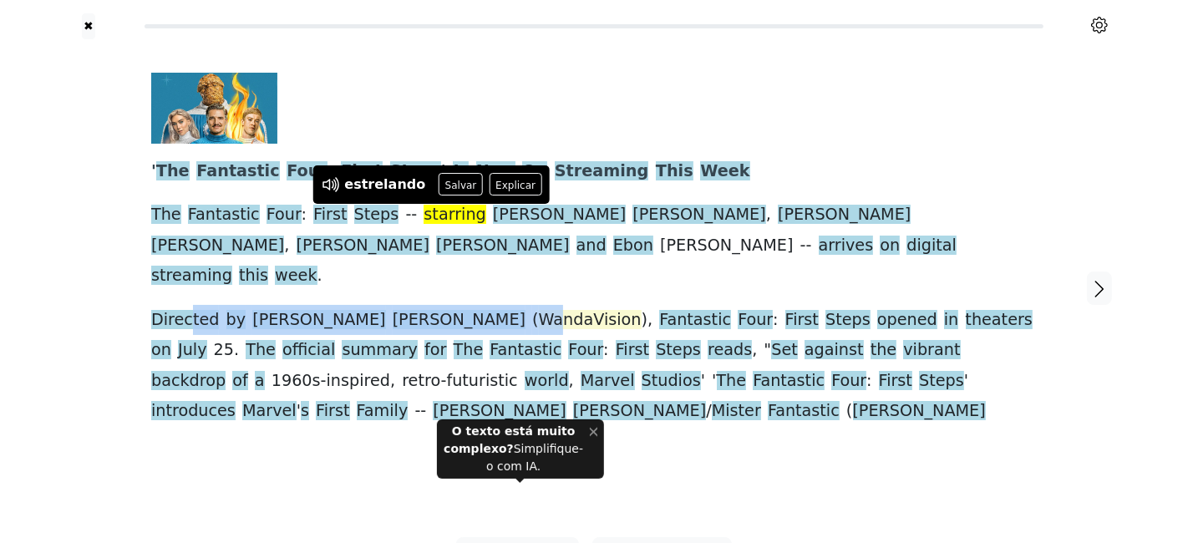
drag, startPoint x: 199, startPoint y: 287, endPoint x: 379, endPoint y: 286, distance: 180.5
click at [379, 286] on div "' The Fantastic Four : First Steps ' Is New On Streaming This Week The Fantasti…" at bounding box center [594, 250] width 886 height 354
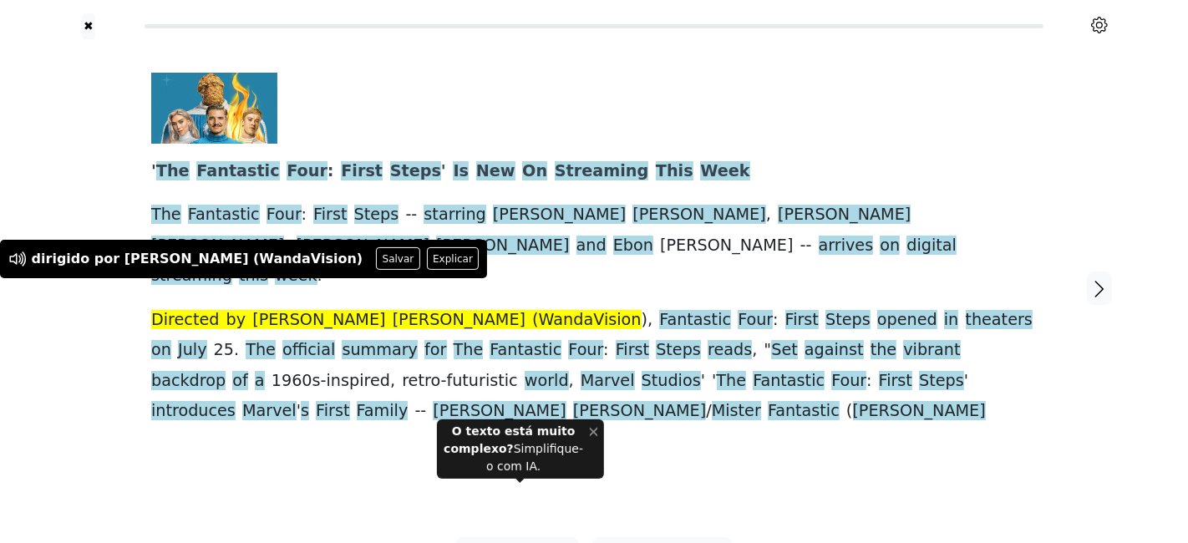
click at [75, 320] on div at bounding box center [89, 288] width 92 height 498
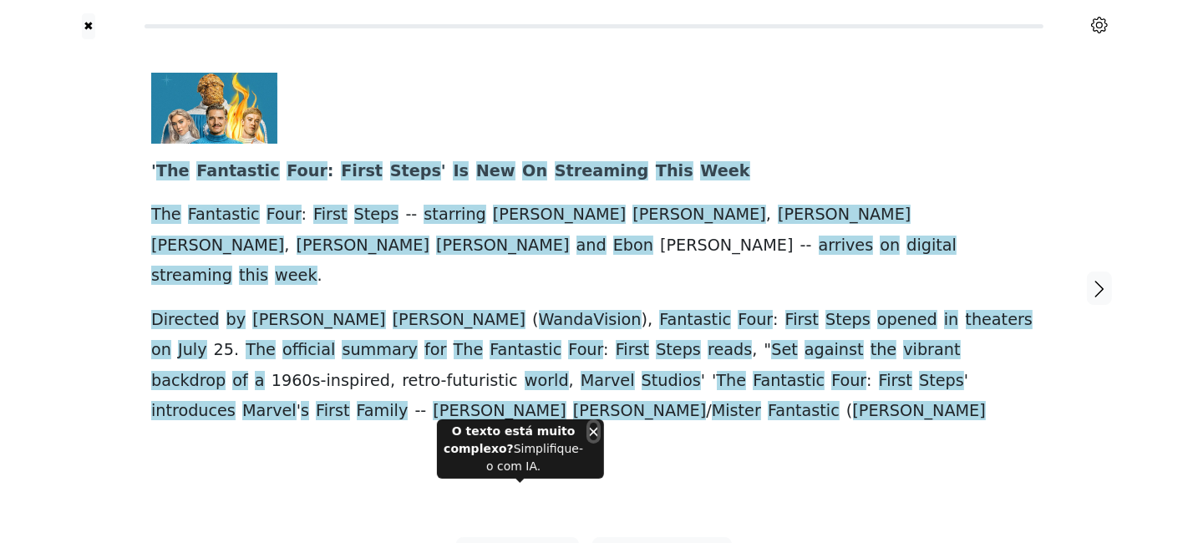
click at [592, 424] on button "Fechar" at bounding box center [594, 432] width 8 height 18
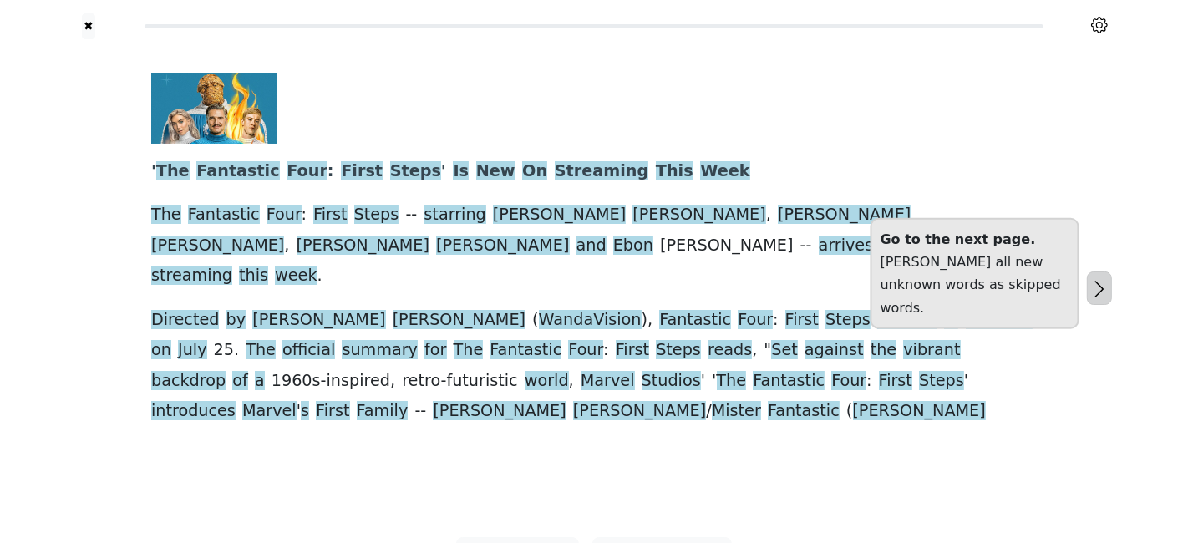
click at [1069, 279] on icon "button" at bounding box center [1100, 289] width 20 height 20
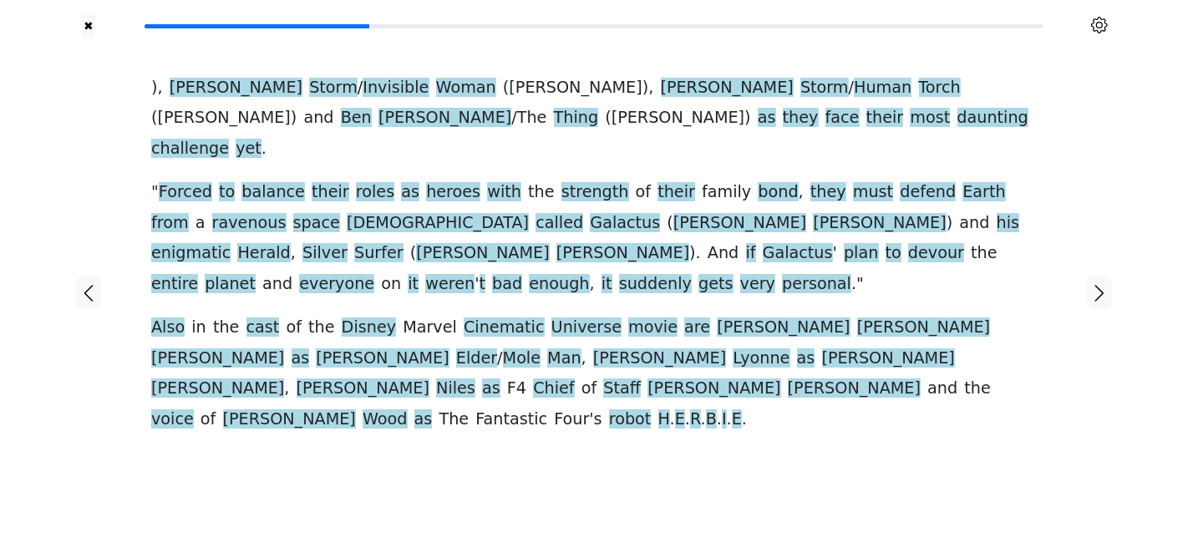
drag, startPoint x: 83, startPoint y: 27, endPoint x: 186, endPoint y: 60, distance: 108.1
click at [83, 27] on button "✖" at bounding box center [89, 26] width 14 height 26
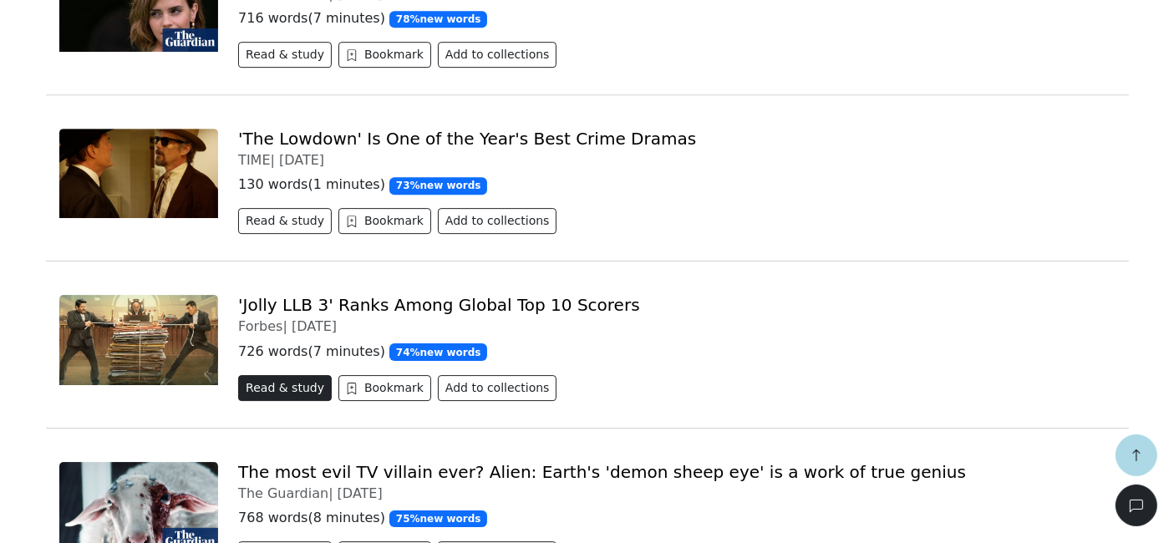
scroll to position [5293, 0]
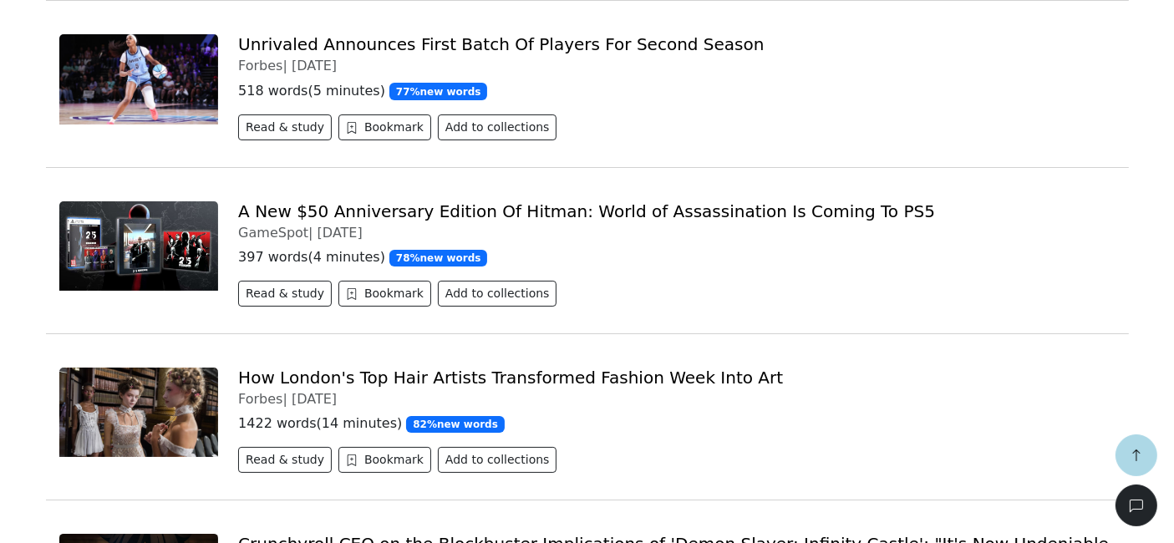
scroll to position [6686, 0]
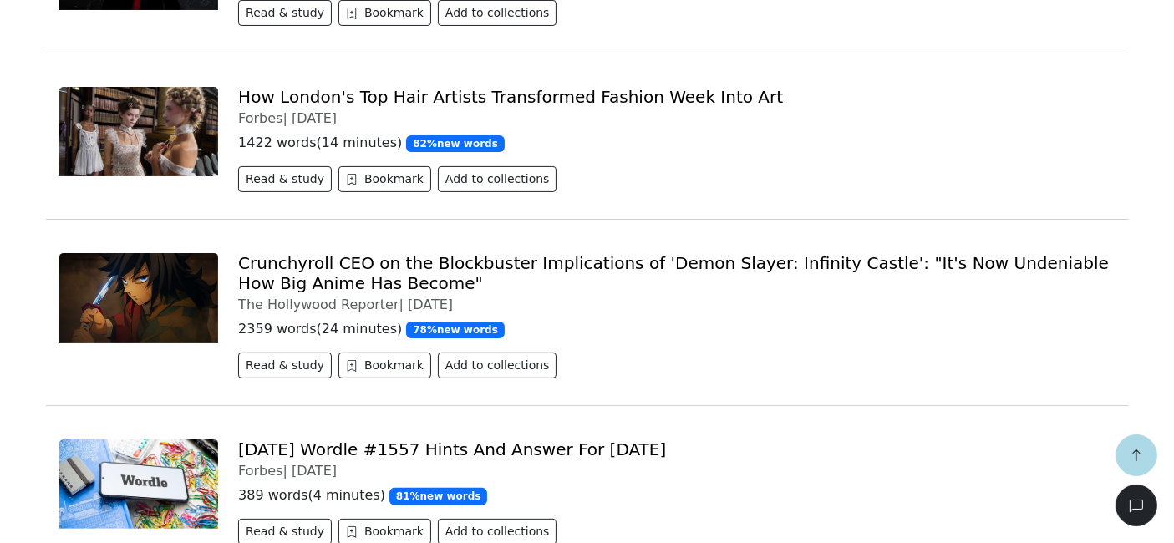
click at [256, 253] on div "Crunchyroll CEO on the Blockbuster Implications of 'Demon Slayer: Infinity Cast…" at bounding box center [676, 319] width 897 height 132
click at [277, 253] on link "Crunchyroll CEO on the Blockbuster Implications of 'Demon Slayer: Infinity Cast…" at bounding box center [673, 273] width 871 height 40
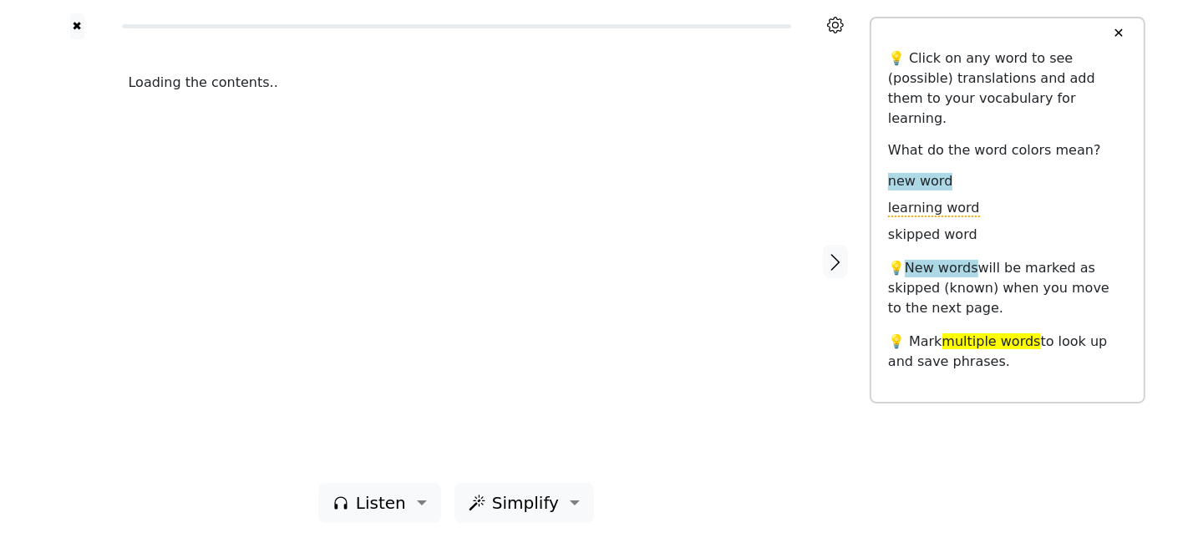
click at [696, 93] on div "Loading the contents.." at bounding box center [457, 83] width 656 height 20
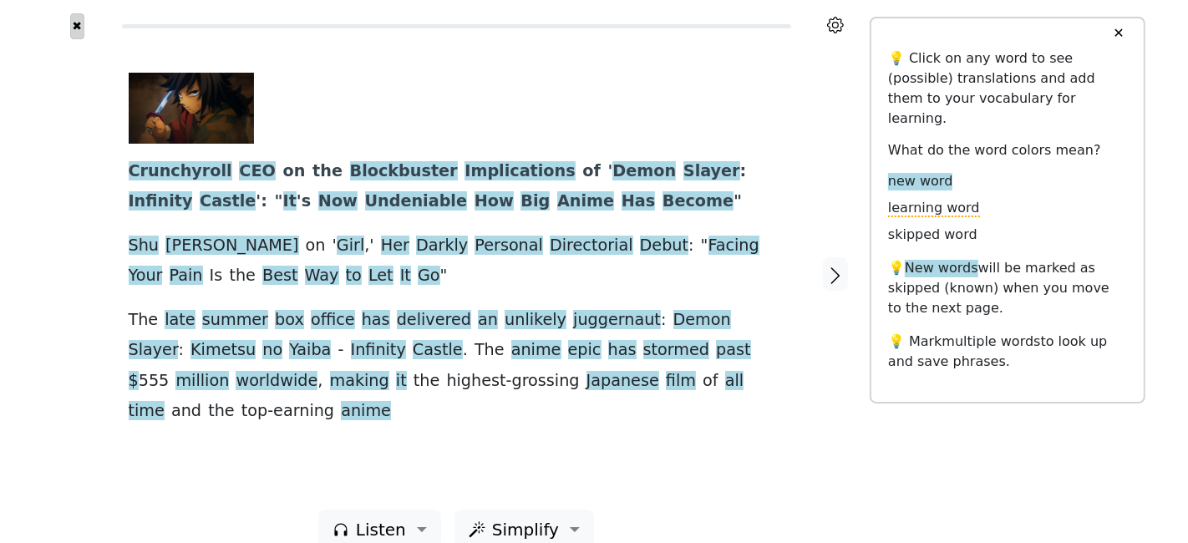
click at [70, 27] on button "✖" at bounding box center [77, 26] width 14 height 26
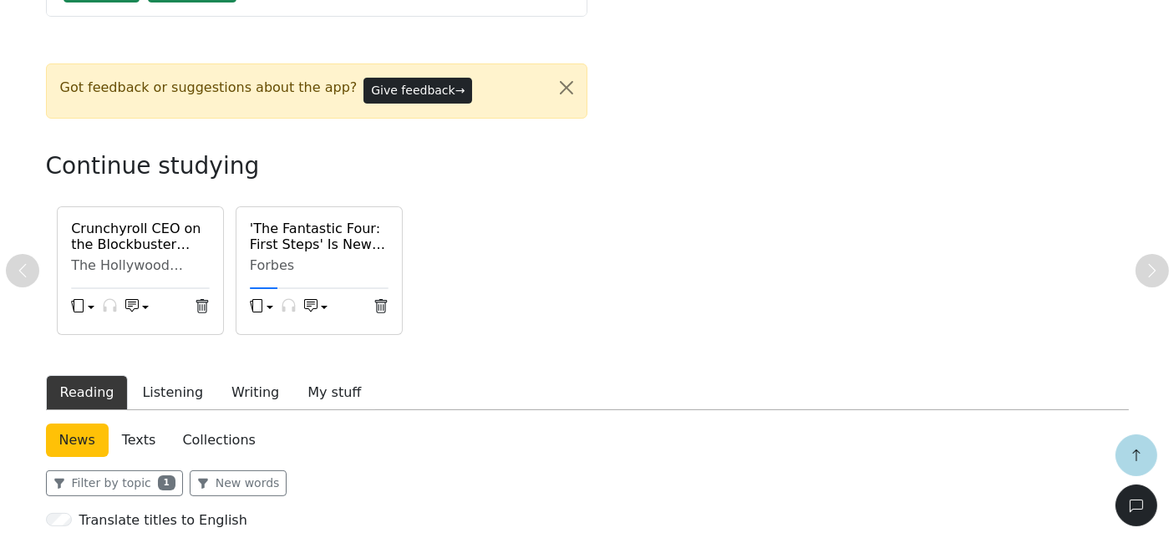
scroll to position [186, 0]
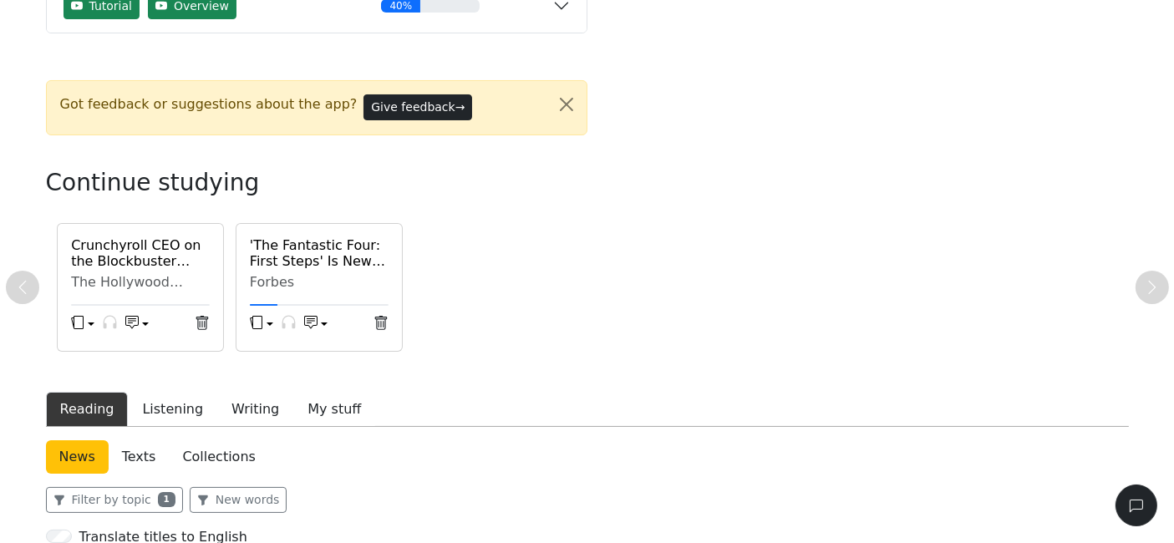
click at [112, 257] on h6 "Crunchyroll CEO on the Blockbuster Implications of 'Demon Slayer: Infinity Cast…" at bounding box center [140, 253] width 139 height 32
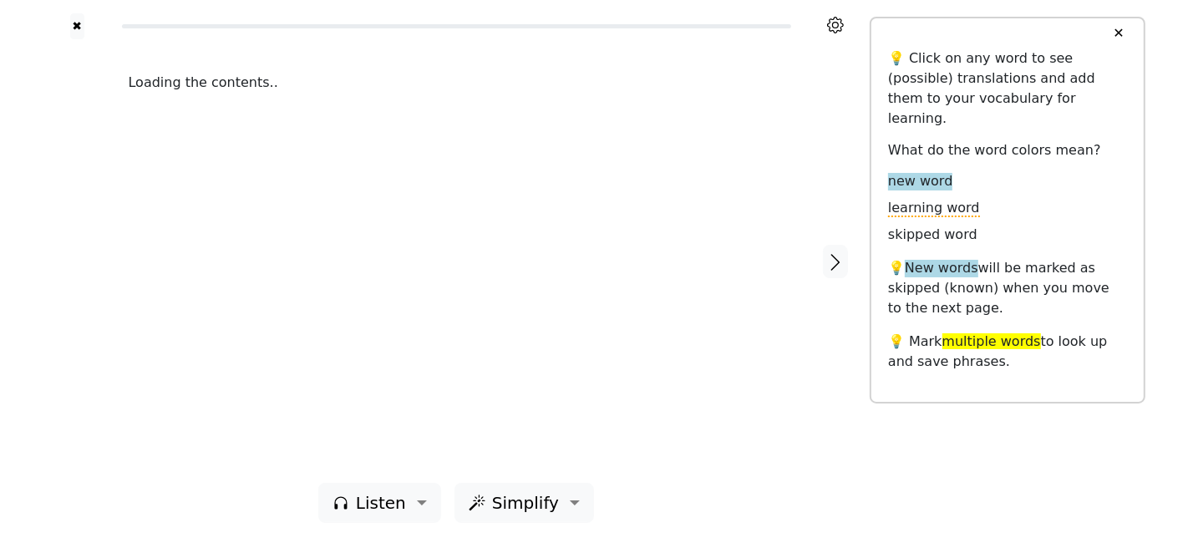
click at [1069, 32] on button "✕" at bounding box center [1118, 33] width 31 height 30
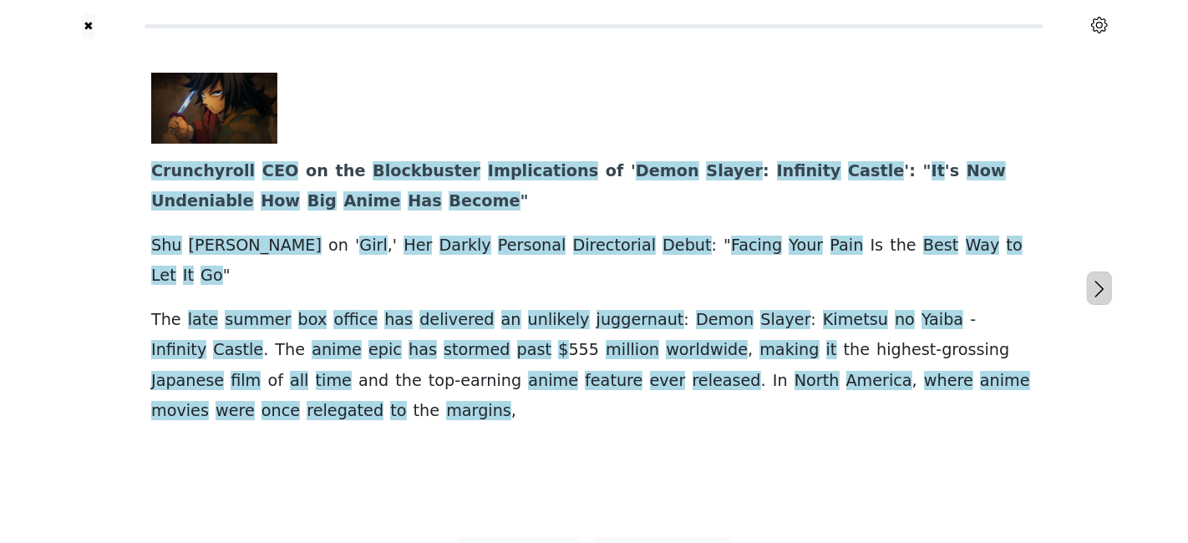
click at [1069, 279] on icon "button" at bounding box center [1100, 289] width 20 height 20
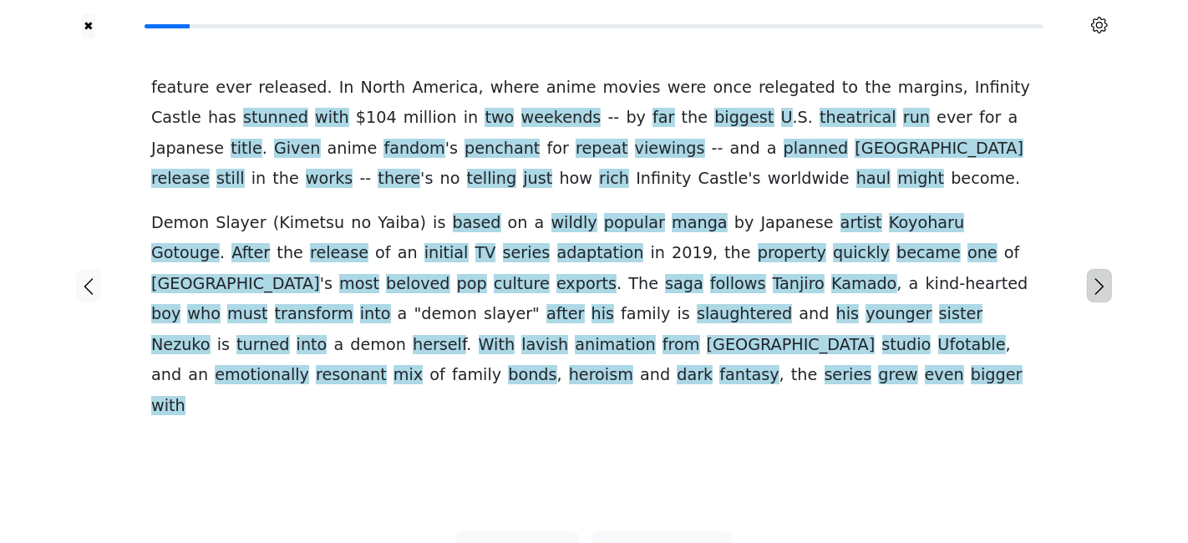
click at [1069, 277] on icon "button" at bounding box center [1100, 287] width 20 height 20
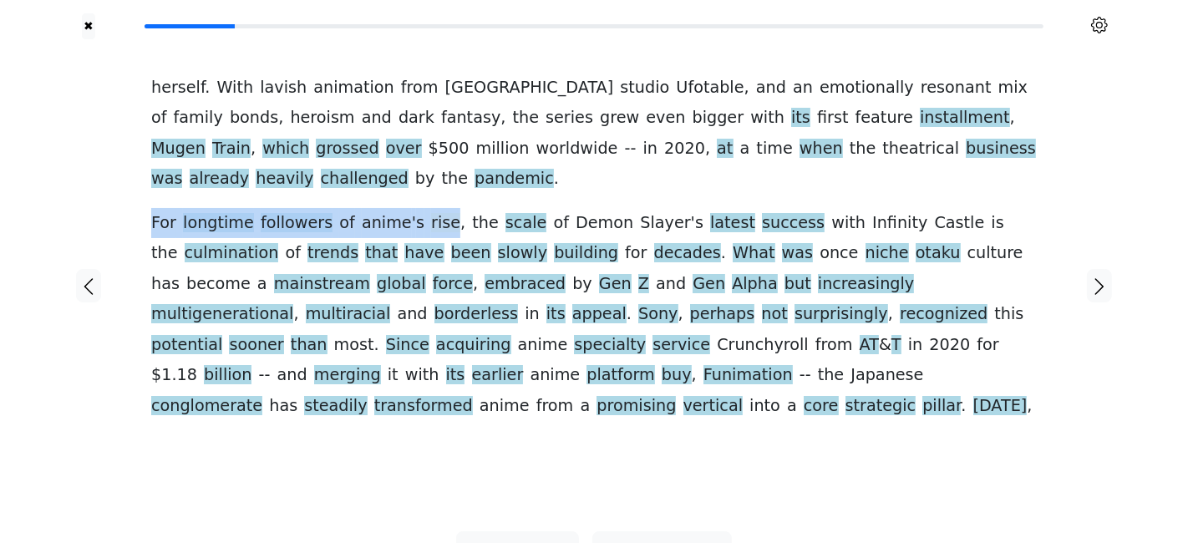
drag, startPoint x: 153, startPoint y: 191, endPoint x: 422, endPoint y: 193, distance: 269.1
click at [422, 193] on div "herself . With lavish animation from Tokyo studio Ufotable , and an emotionally…" at bounding box center [594, 247] width 886 height 348
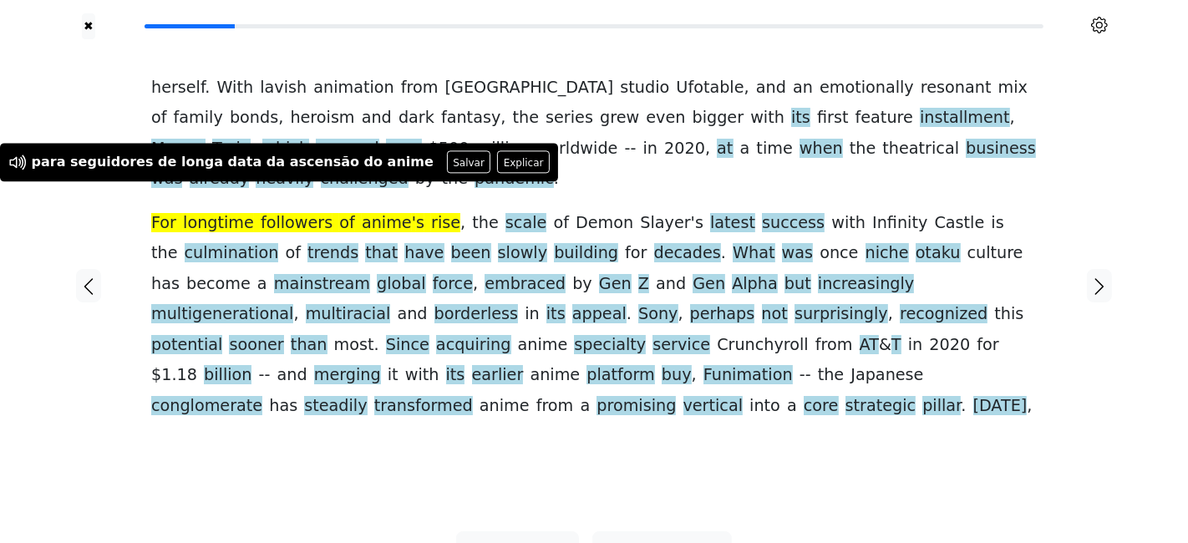
click at [135, 204] on div "herself . With lavish animation from Tokyo studio Ufotable , and an emotionally…" at bounding box center [594, 285] width 919 height 492
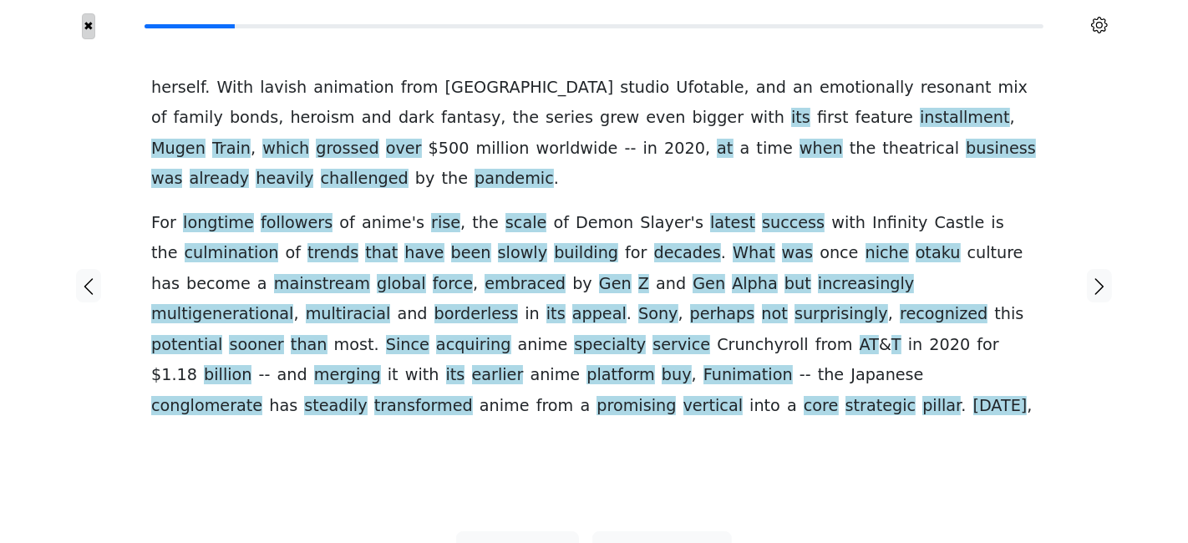
click at [85, 28] on button "✖" at bounding box center [89, 26] width 14 height 26
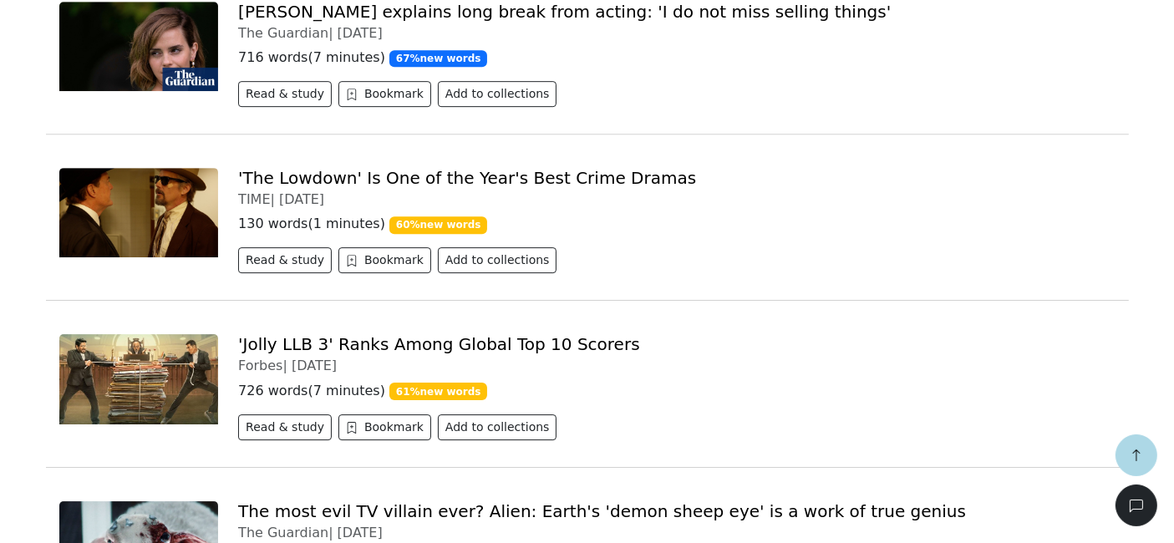
scroll to position [5293, 0]
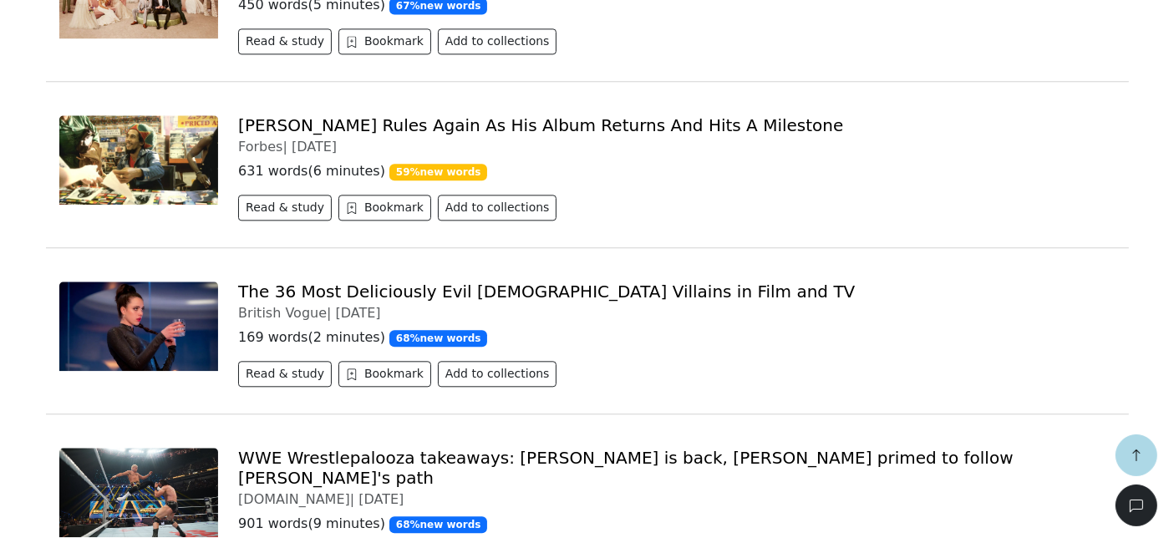
scroll to position [10295, 0]
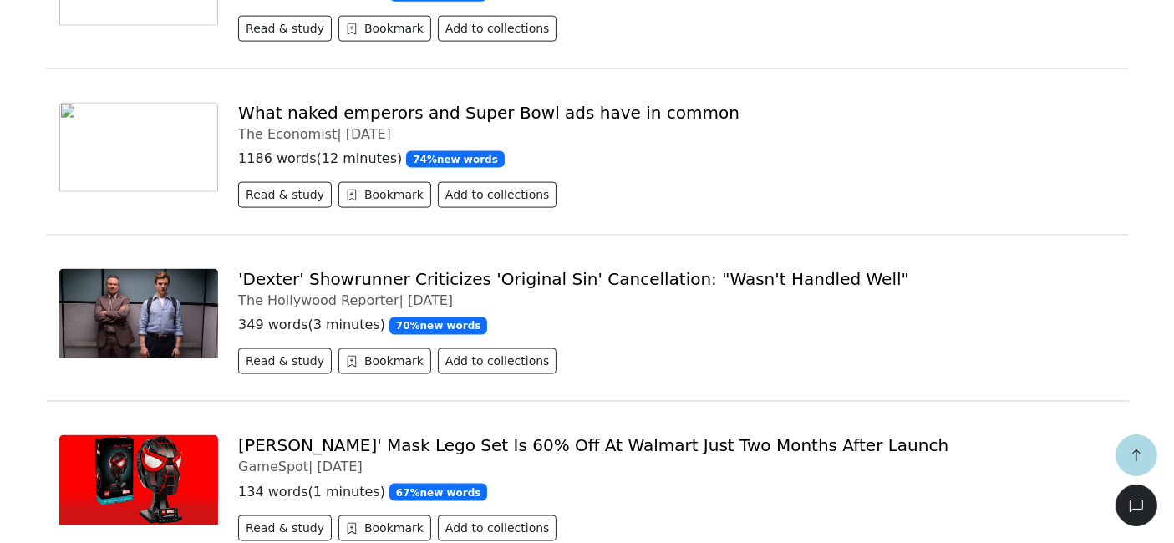
scroll to position [15396, 0]
